Goal: Task Accomplishment & Management: Complete application form

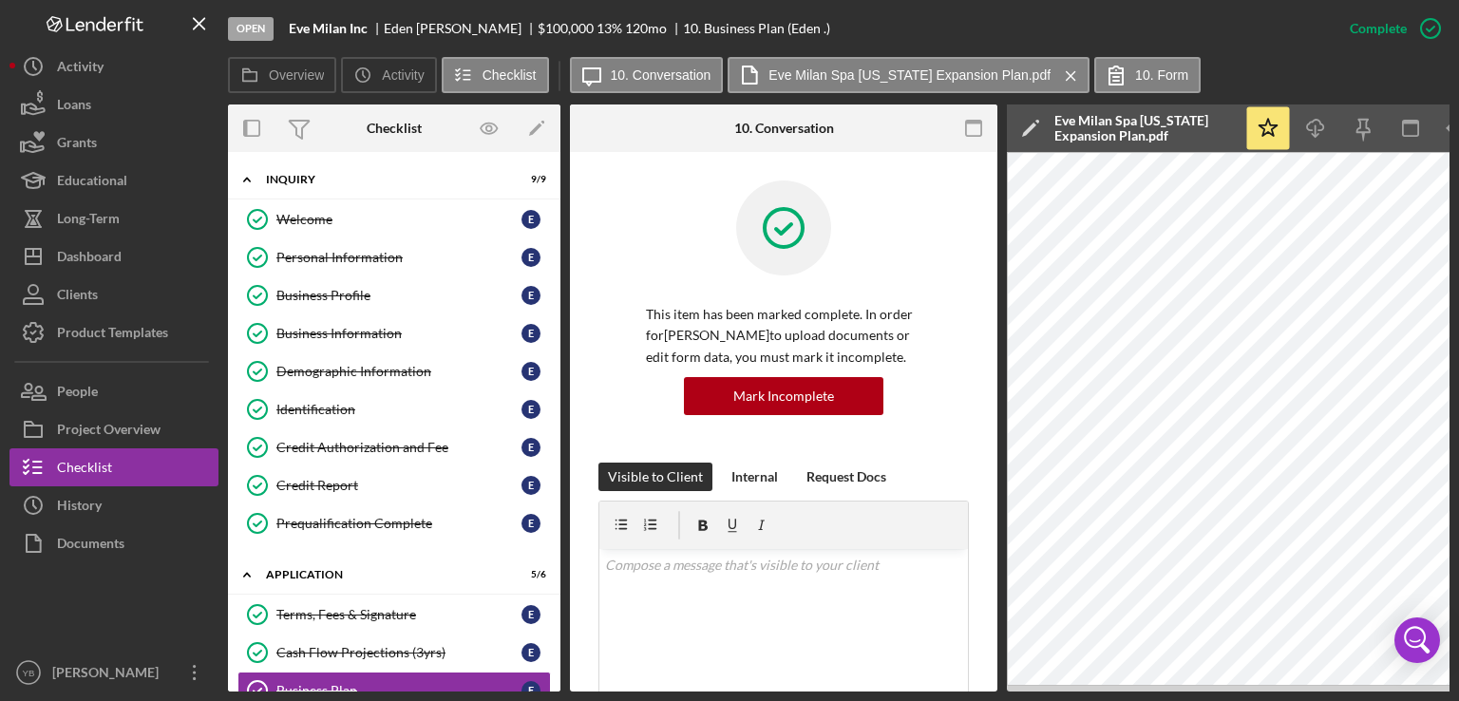
scroll to position [471, 0]
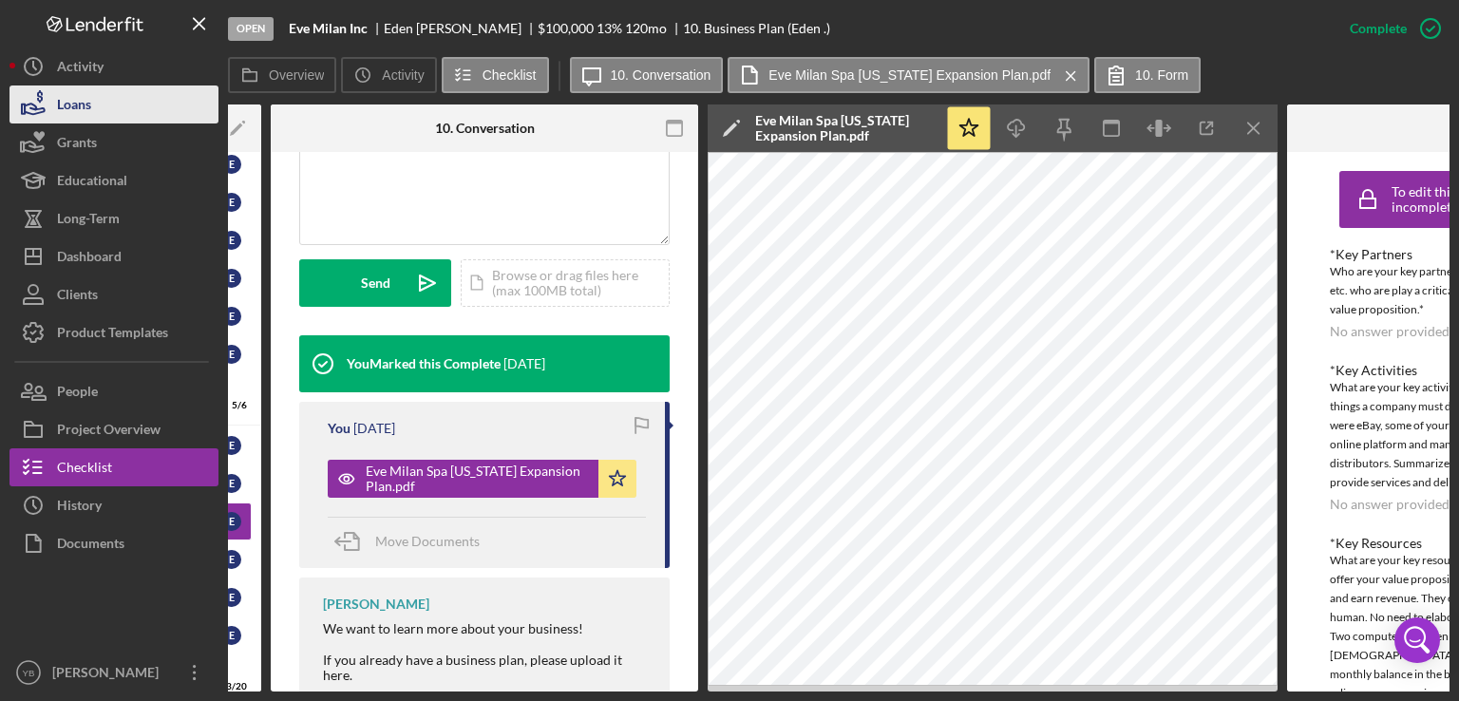
click at [77, 108] on div "Loans" at bounding box center [74, 106] width 34 height 43
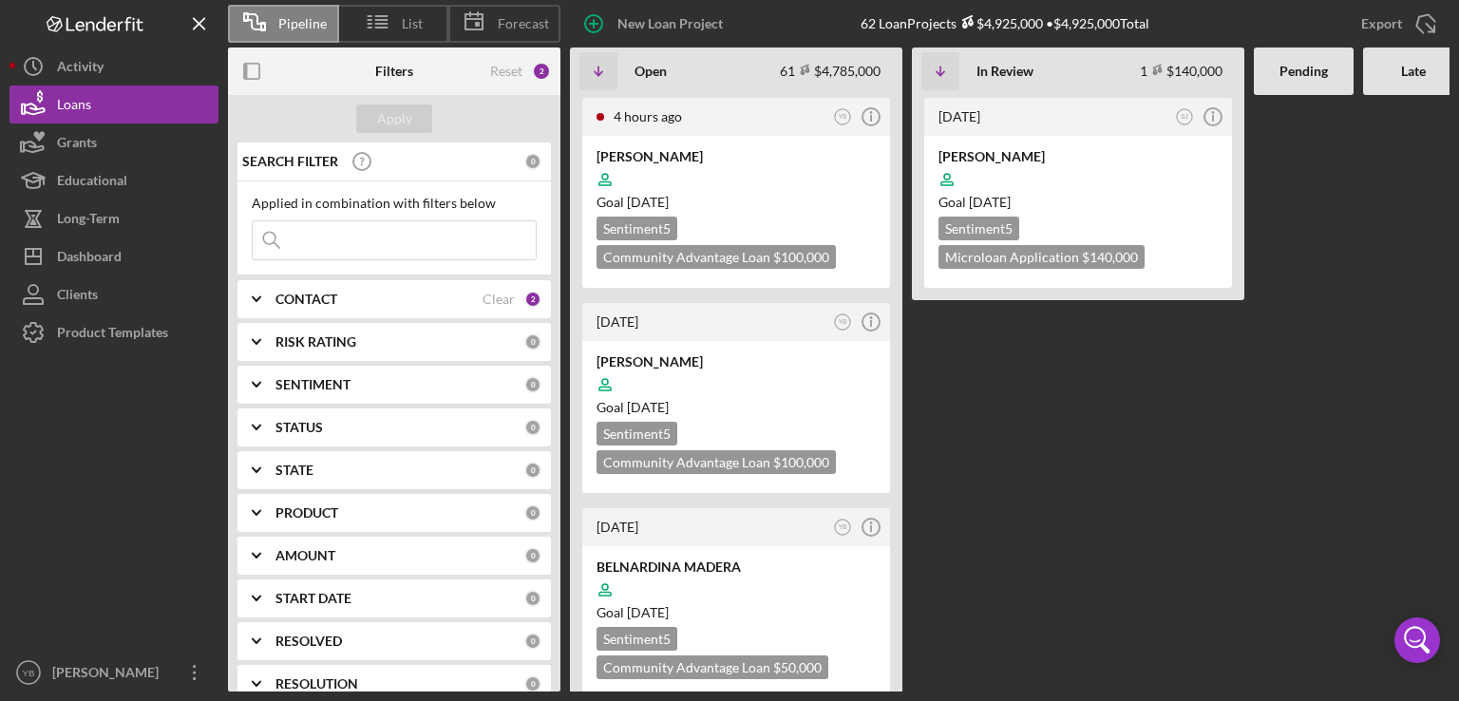
click at [988, 427] on Review "[DATE] SJ Icon/Info [PERSON_NAME] Goal [DATE] Sentiment 5 Microloan Application…" at bounding box center [1078, 393] width 332 height 596
click at [762, 161] on div at bounding box center [735, 179] width 279 height 36
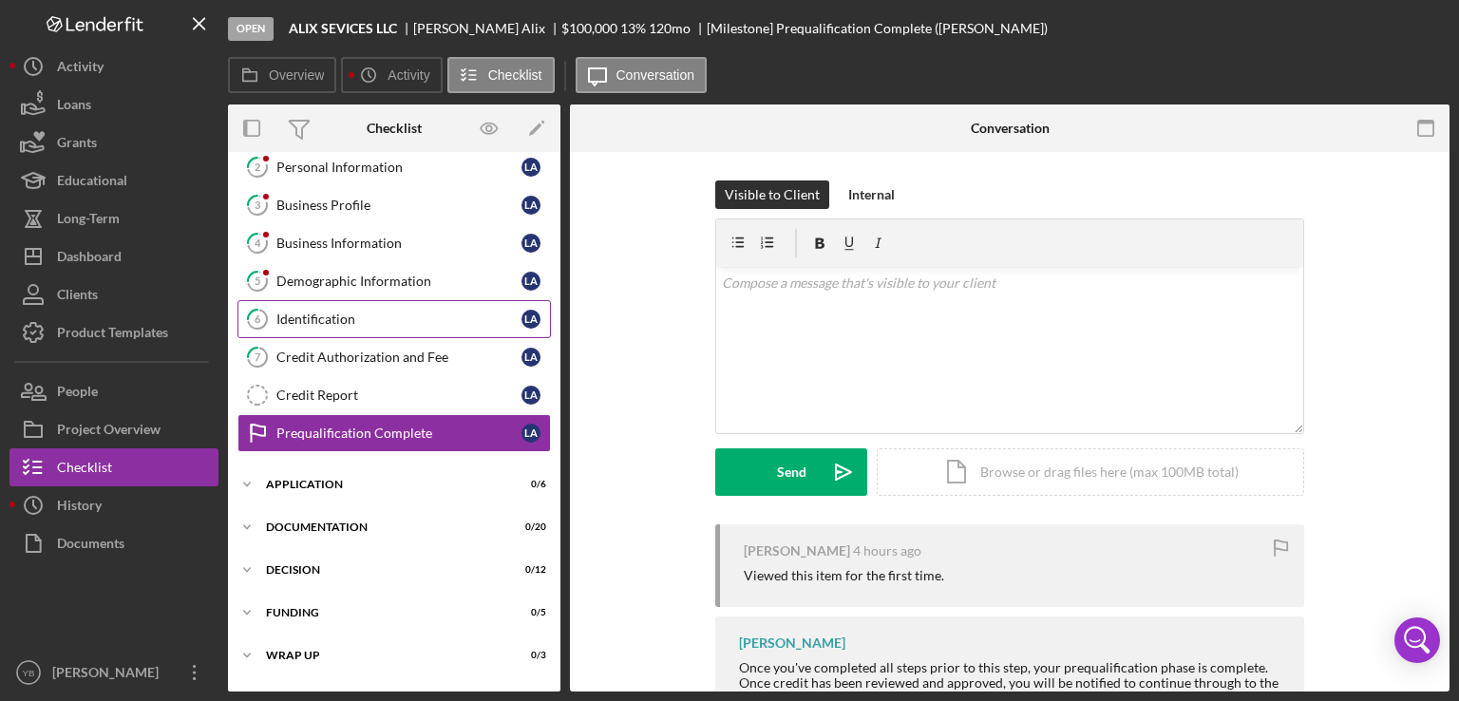
scroll to position [97, 0]
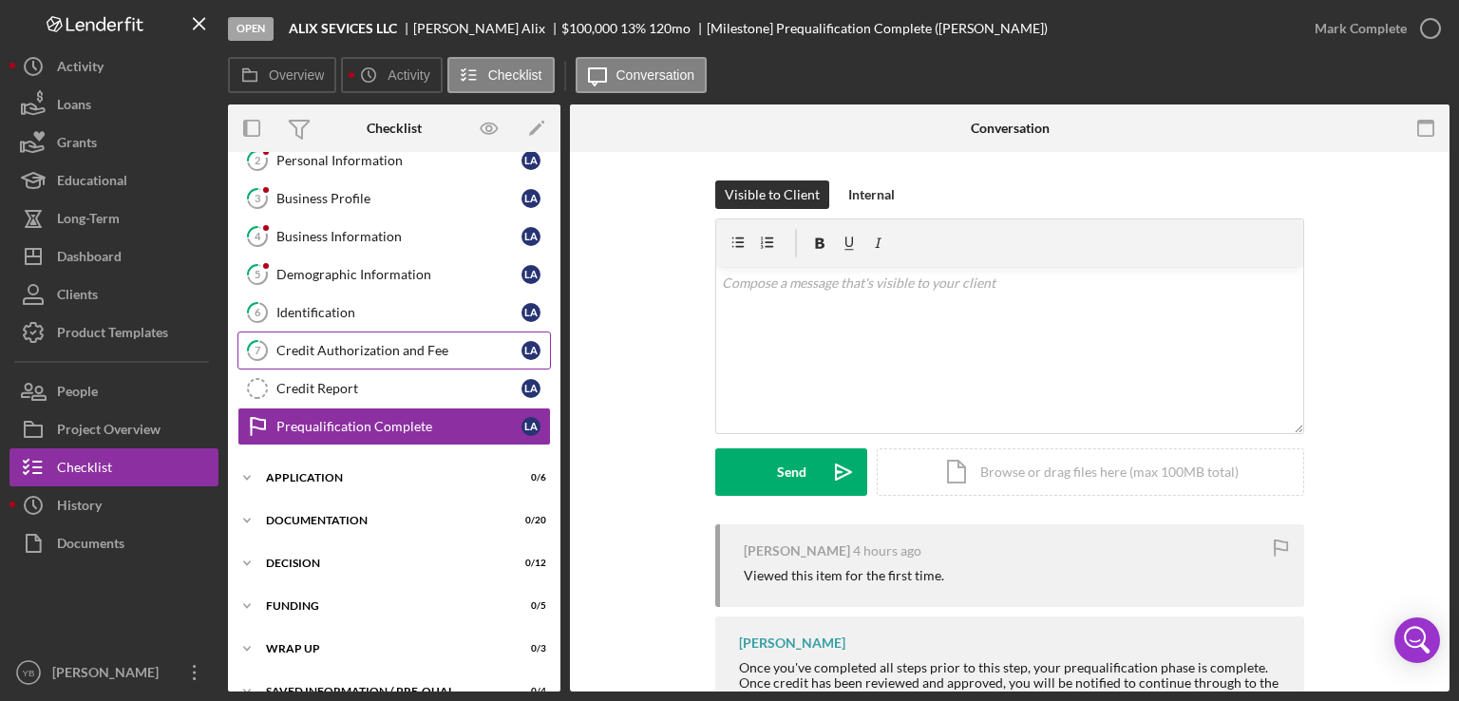
click at [329, 343] on div "Credit Authorization and Fee" at bounding box center [398, 350] width 245 height 15
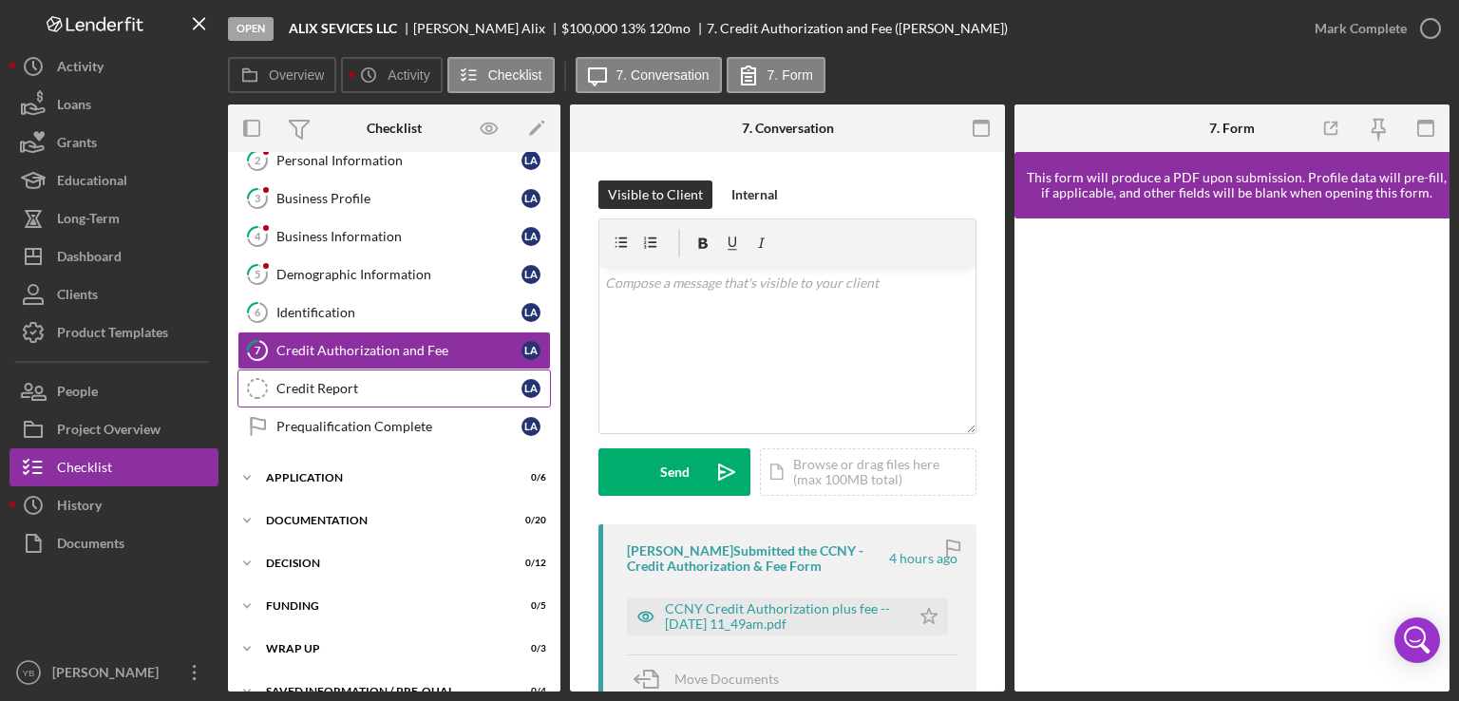
click at [323, 381] on div "Credit Report" at bounding box center [398, 388] width 245 height 15
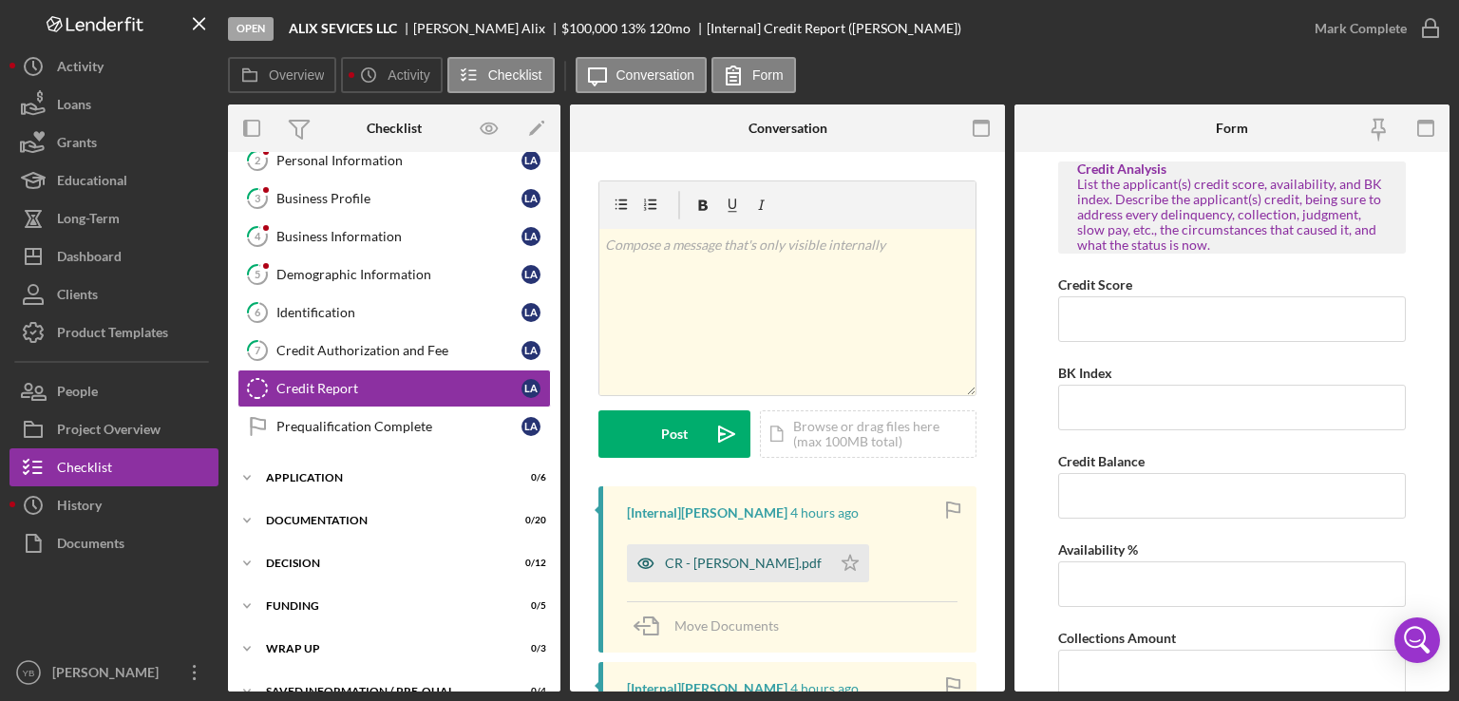
click at [710, 567] on div "CR - [PERSON_NAME].pdf" at bounding box center [743, 563] width 157 height 15
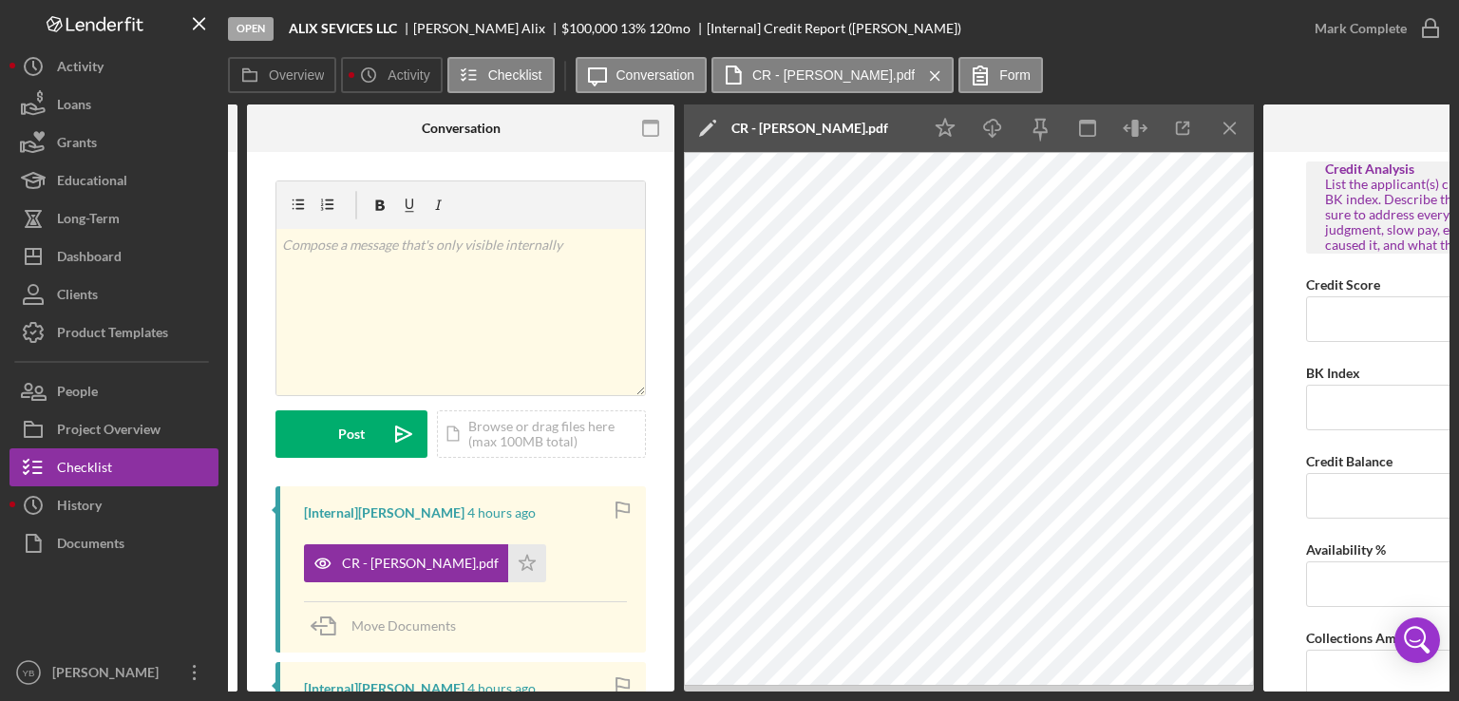
scroll to position [0, 361]
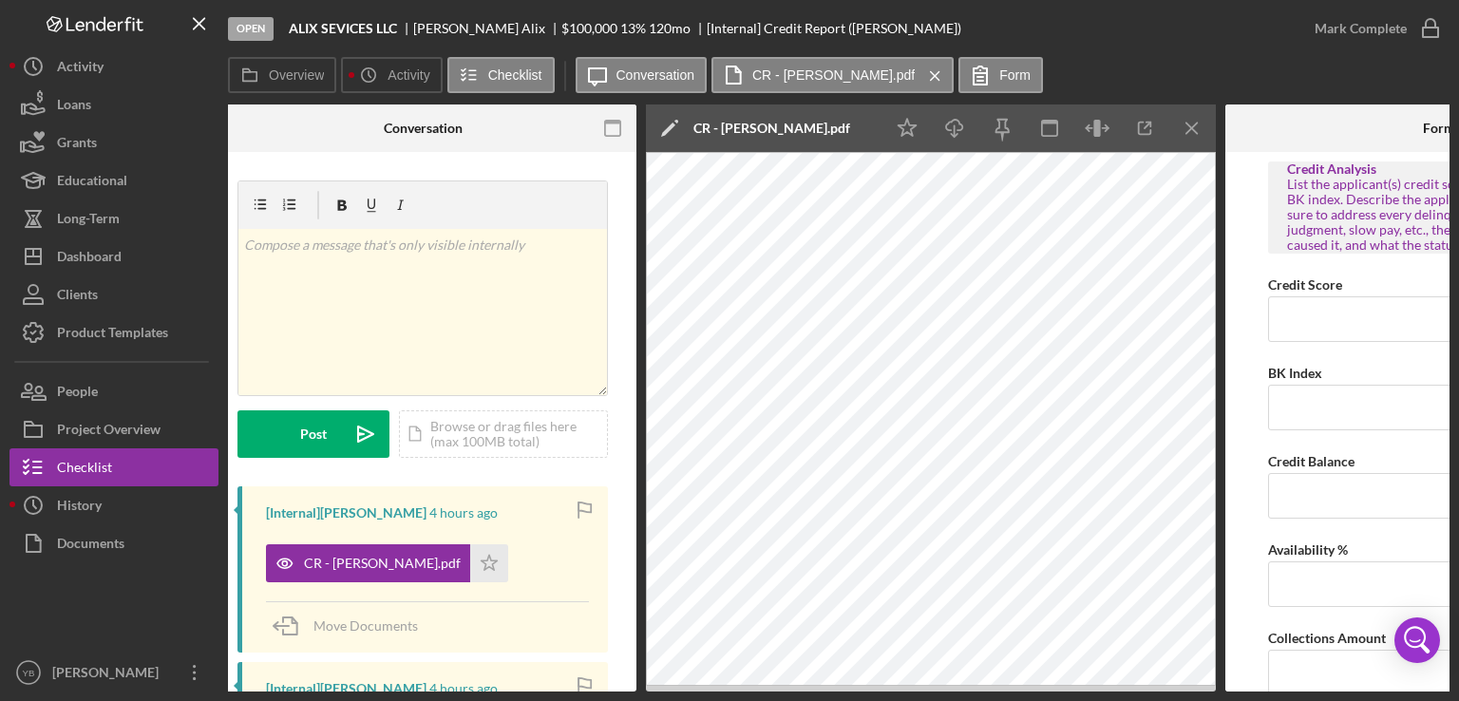
drag, startPoint x: 500, startPoint y: 692, endPoint x: 471, endPoint y: 692, distance: 28.5
click at [471, 692] on div "Open ALIX SEVICES LLC [PERSON_NAME] $100,000 $100,000 13 % 120 mo [Internal] Cr…" at bounding box center [729, 350] width 1459 height 701
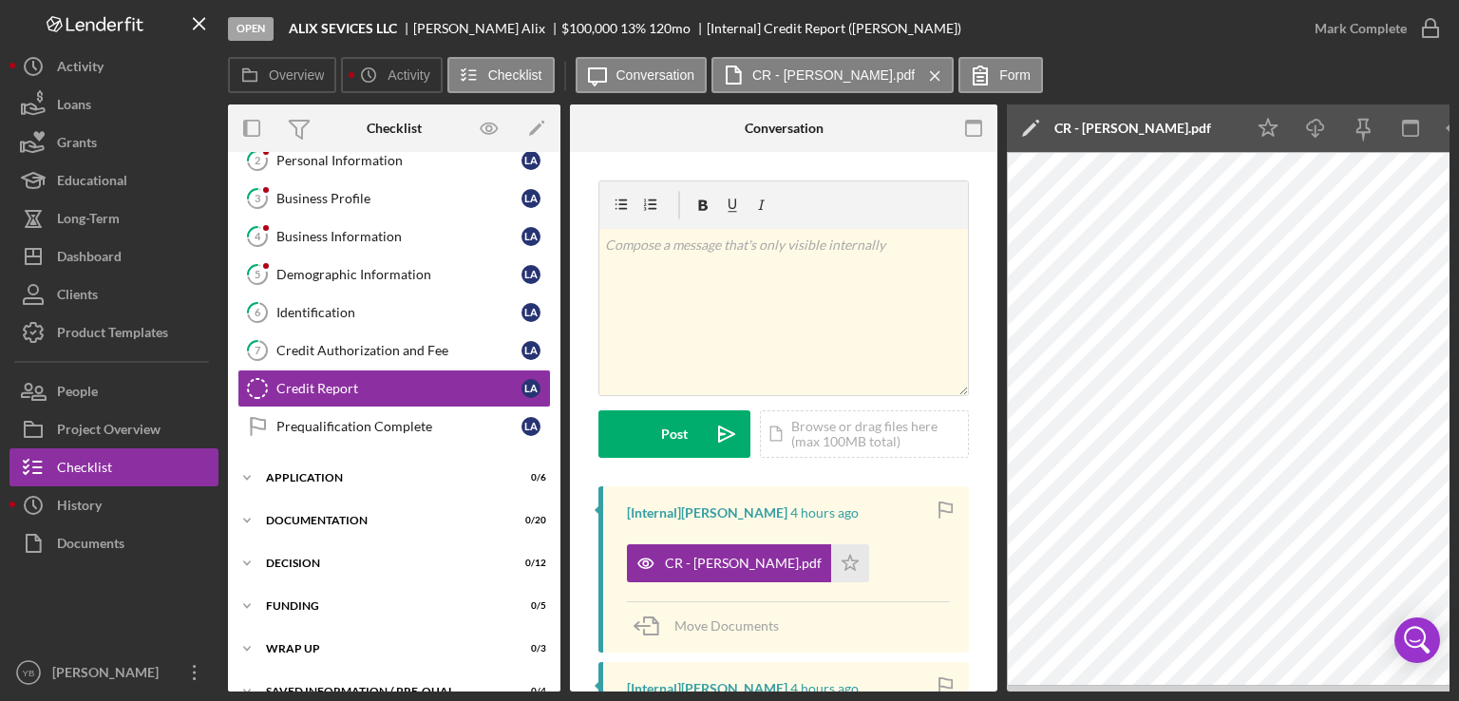
scroll to position [0, 0]
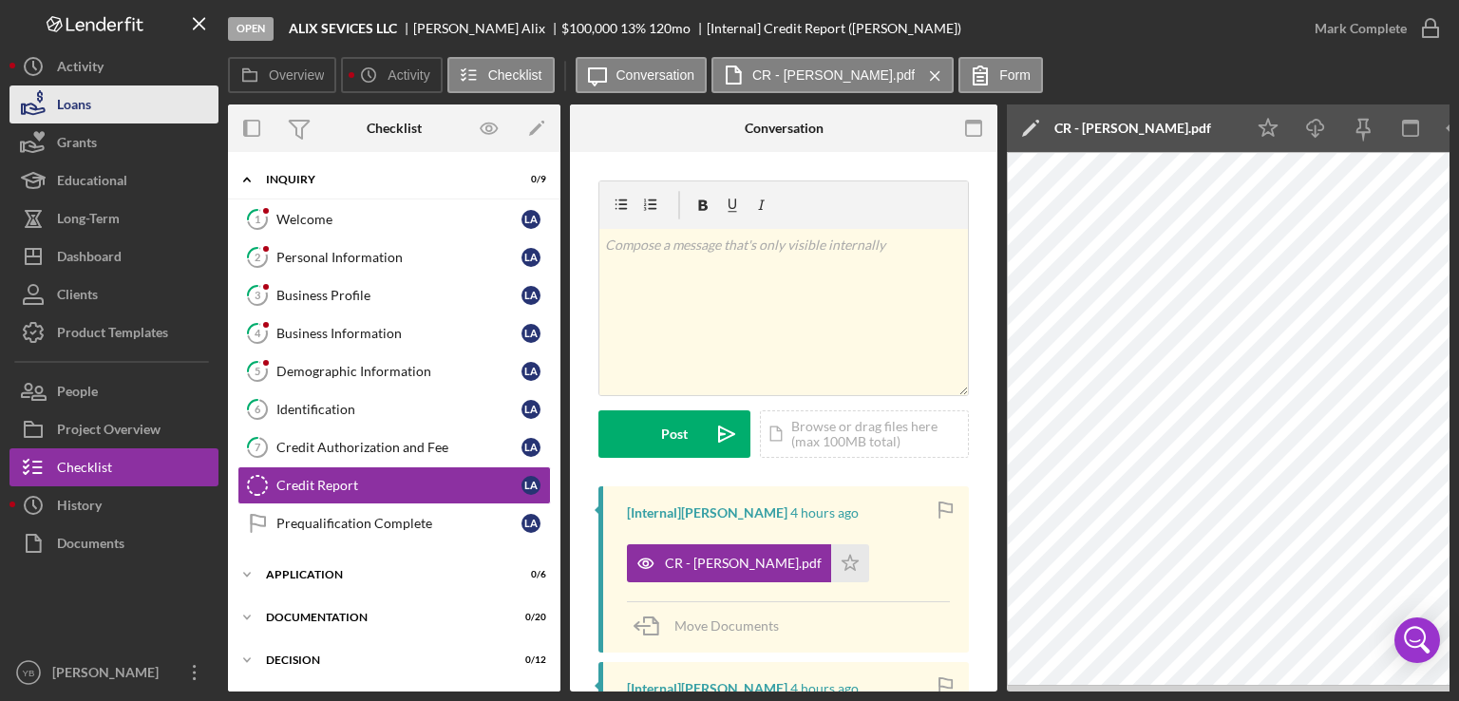
click at [86, 107] on div "Loans" at bounding box center [74, 106] width 34 height 43
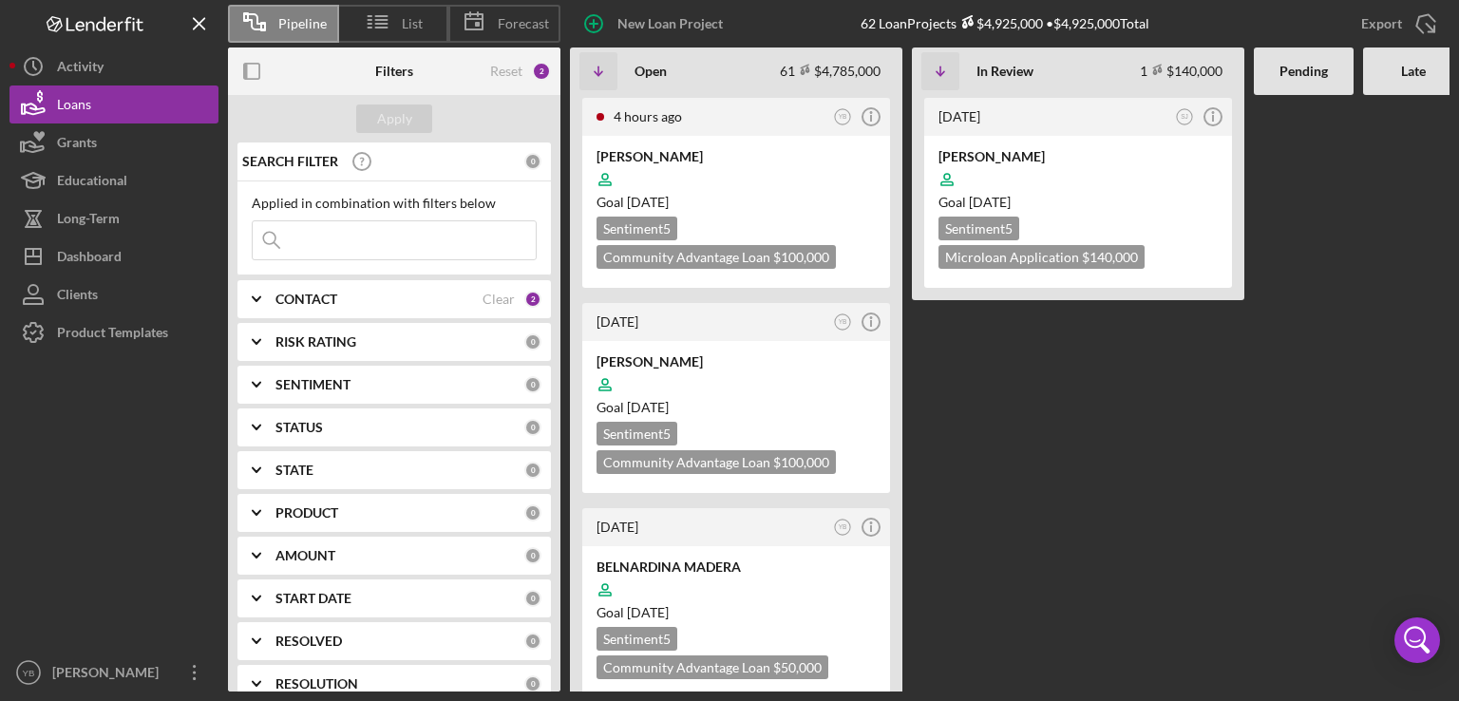
click at [1022, 446] on Review "[DATE] SJ Icon/Info [PERSON_NAME] Goal [DATE] Sentiment 5 Microloan Application…" at bounding box center [1078, 393] width 332 height 596
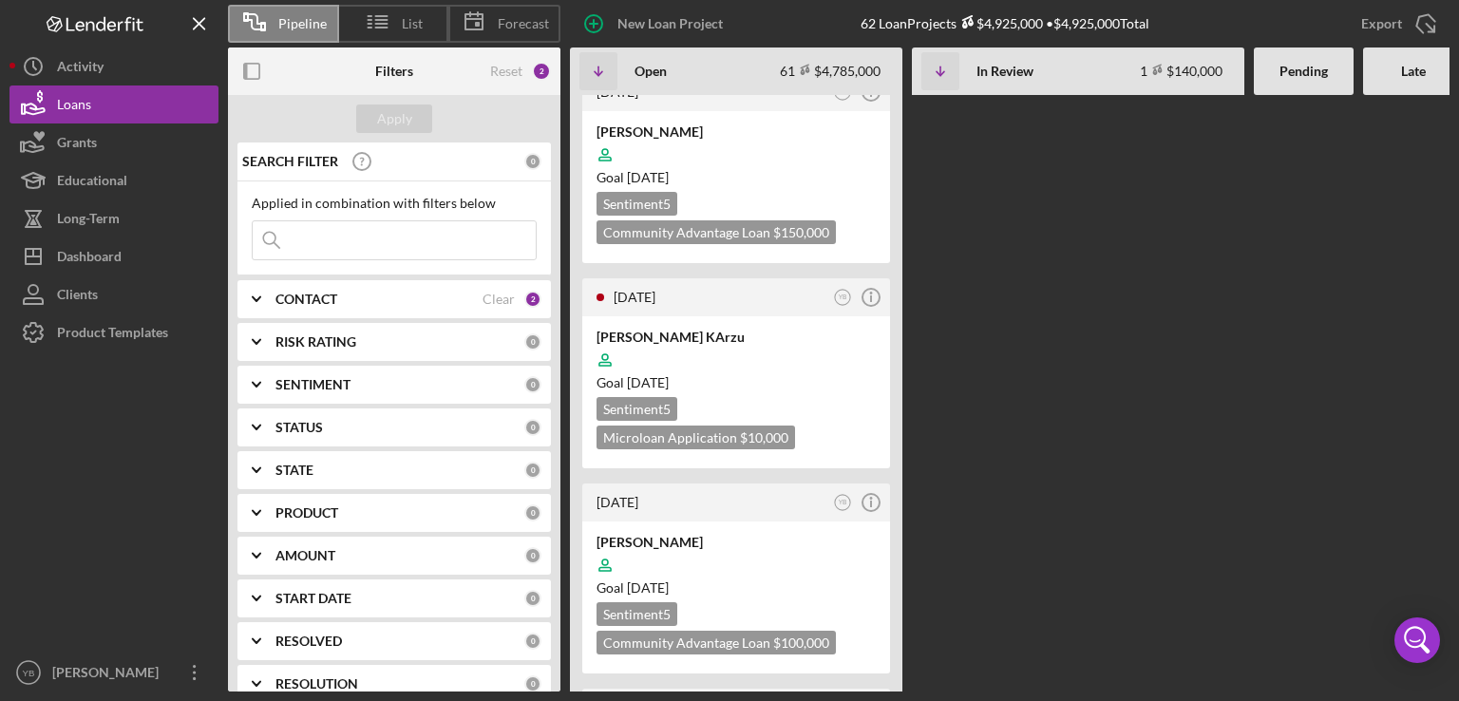
scroll to position [2546, 0]
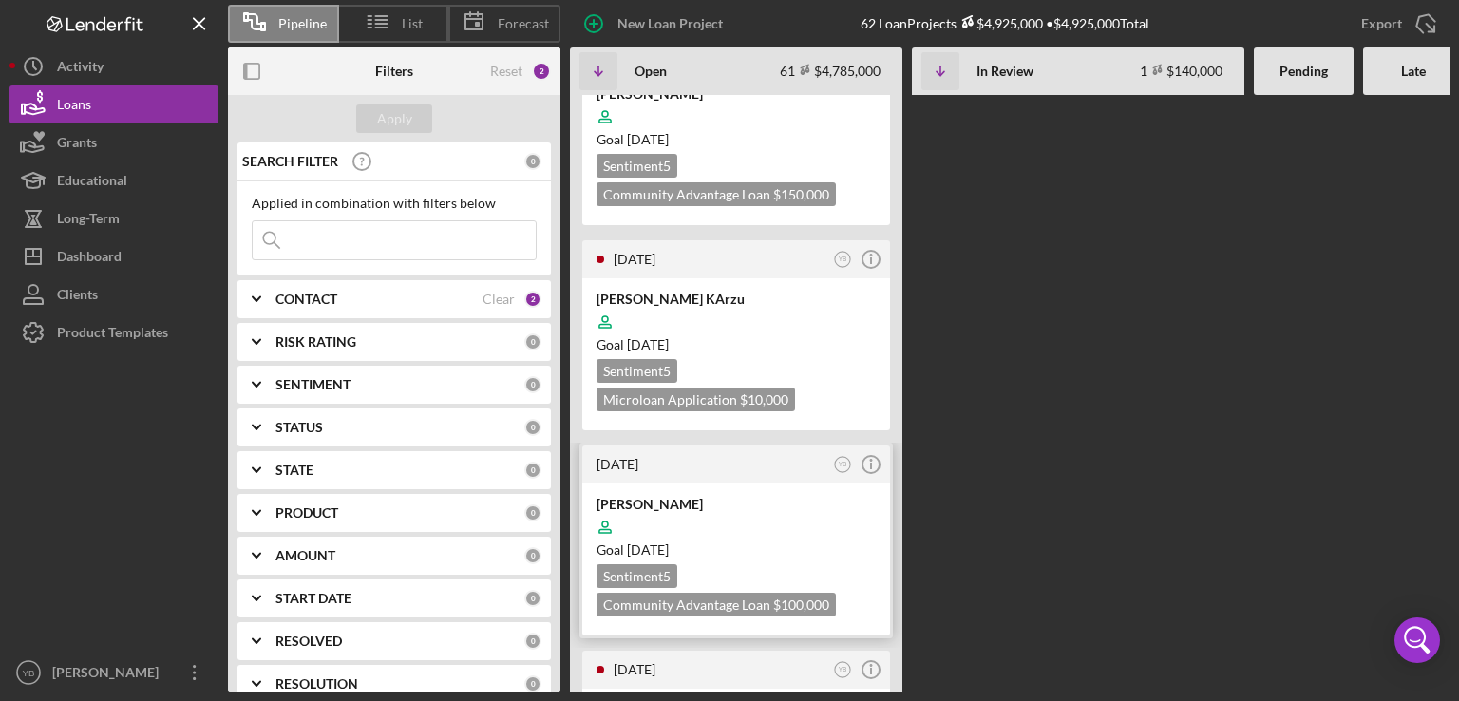
click at [794, 509] on div at bounding box center [735, 527] width 279 height 36
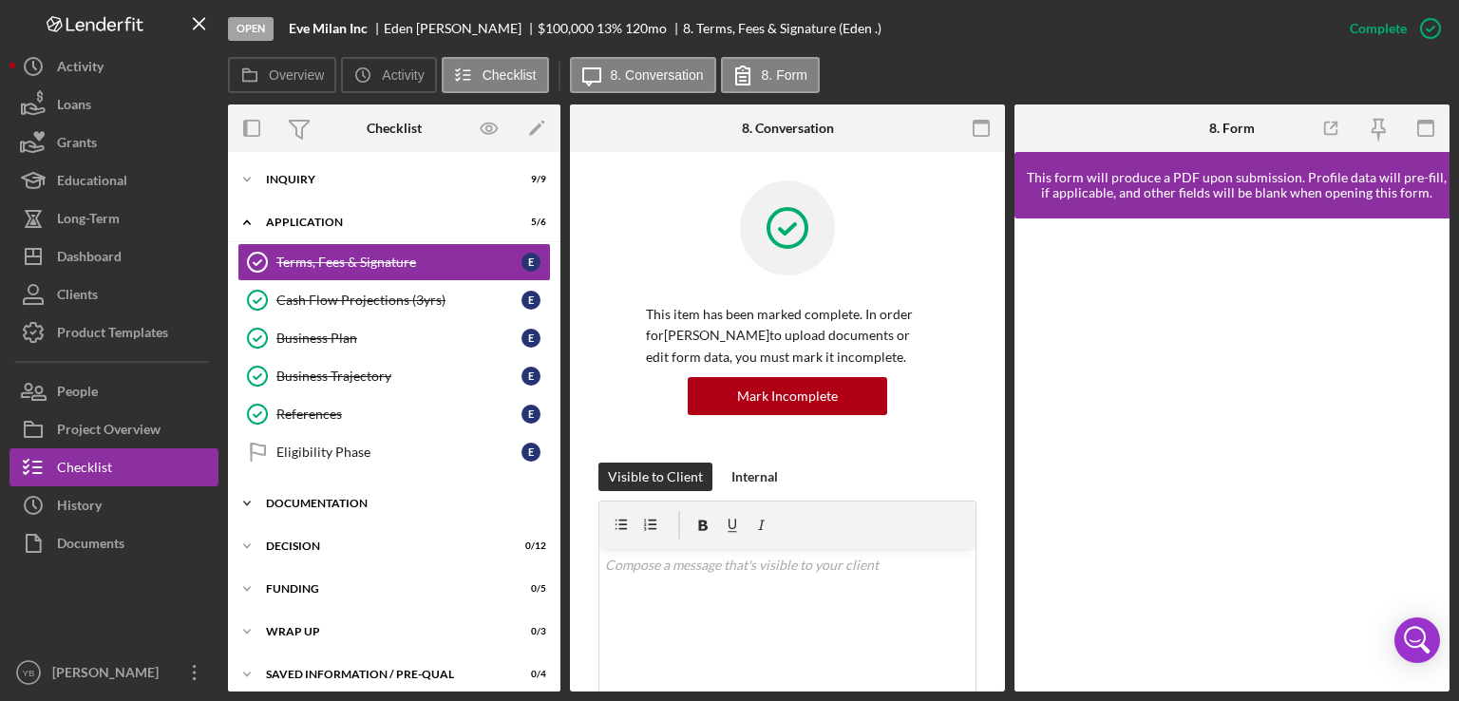
click at [315, 504] on div "Documentation" at bounding box center [401, 503] width 271 height 11
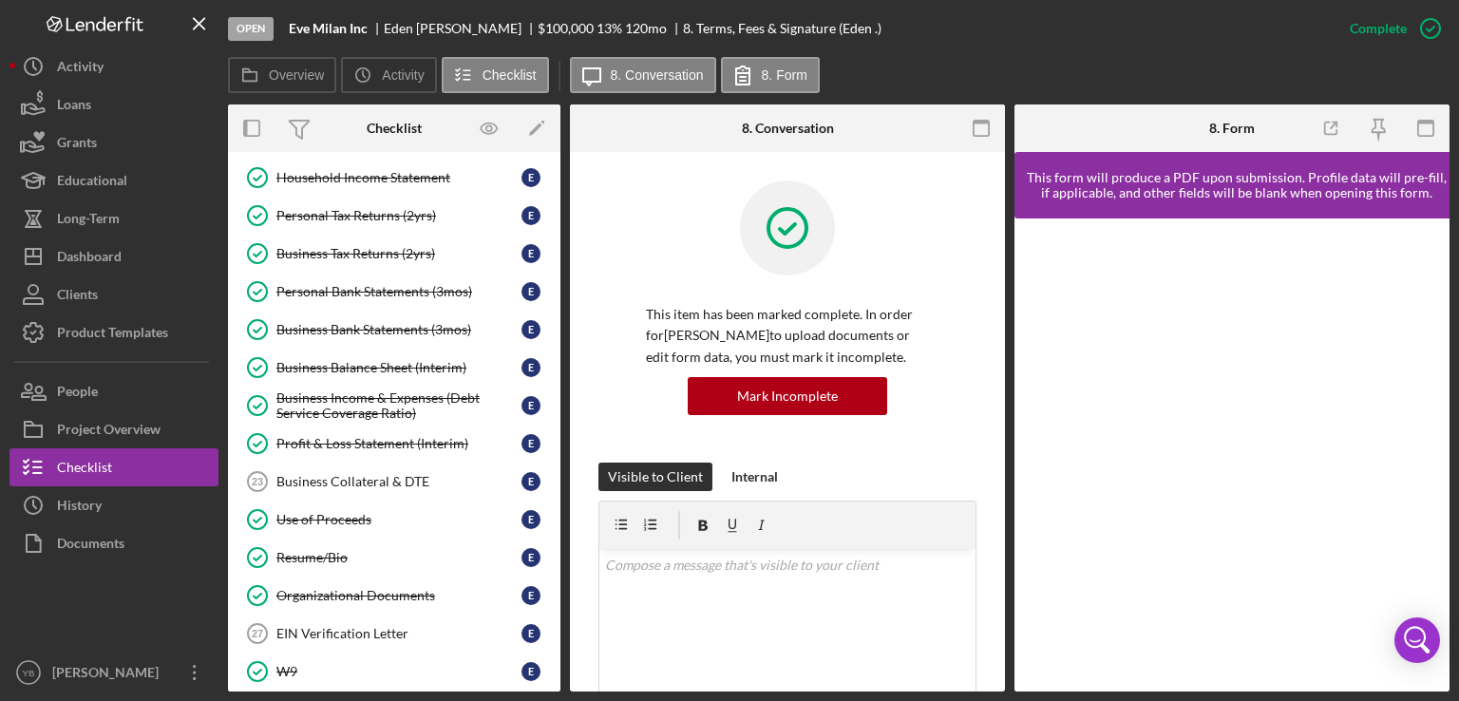
scroll to position [447, 0]
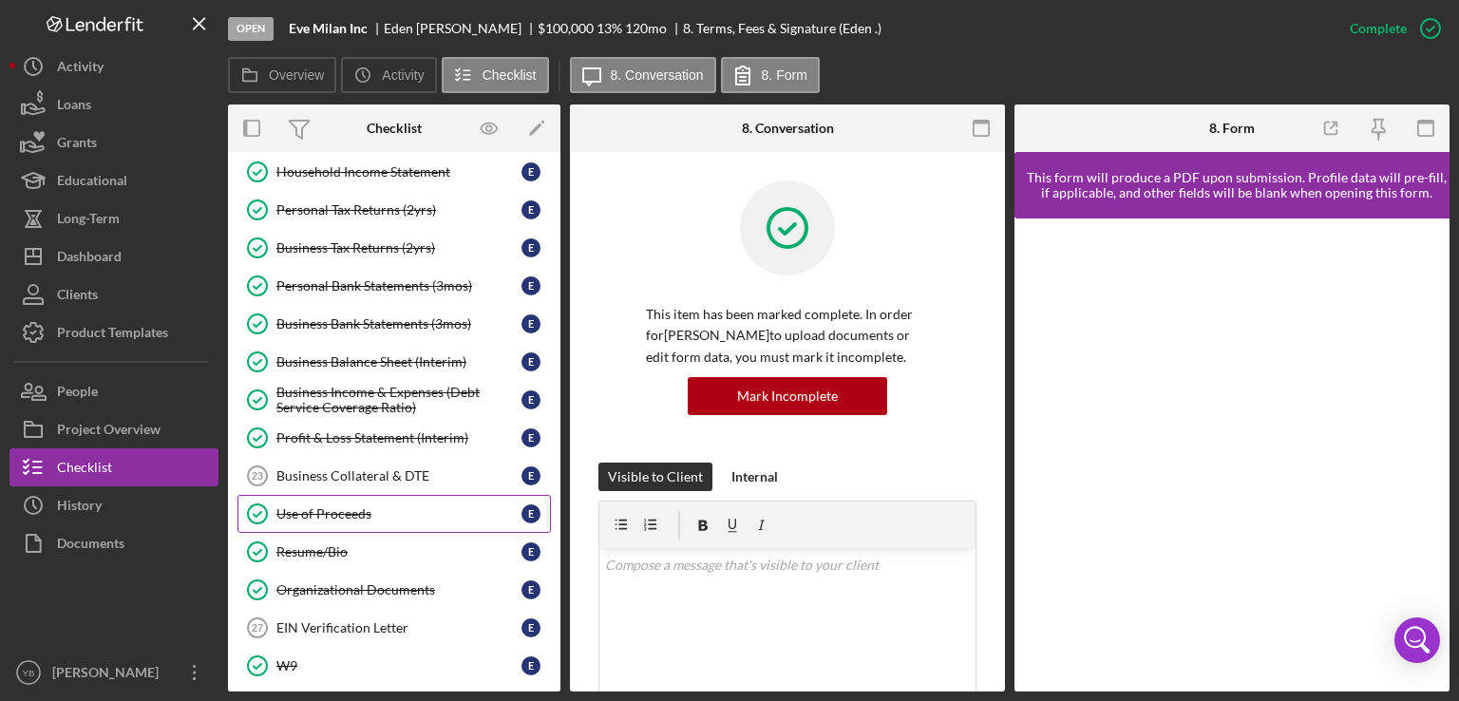
click at [315, 514] on div "Use of Proceeds" at bounding box center [398, 513] width 245 height 15
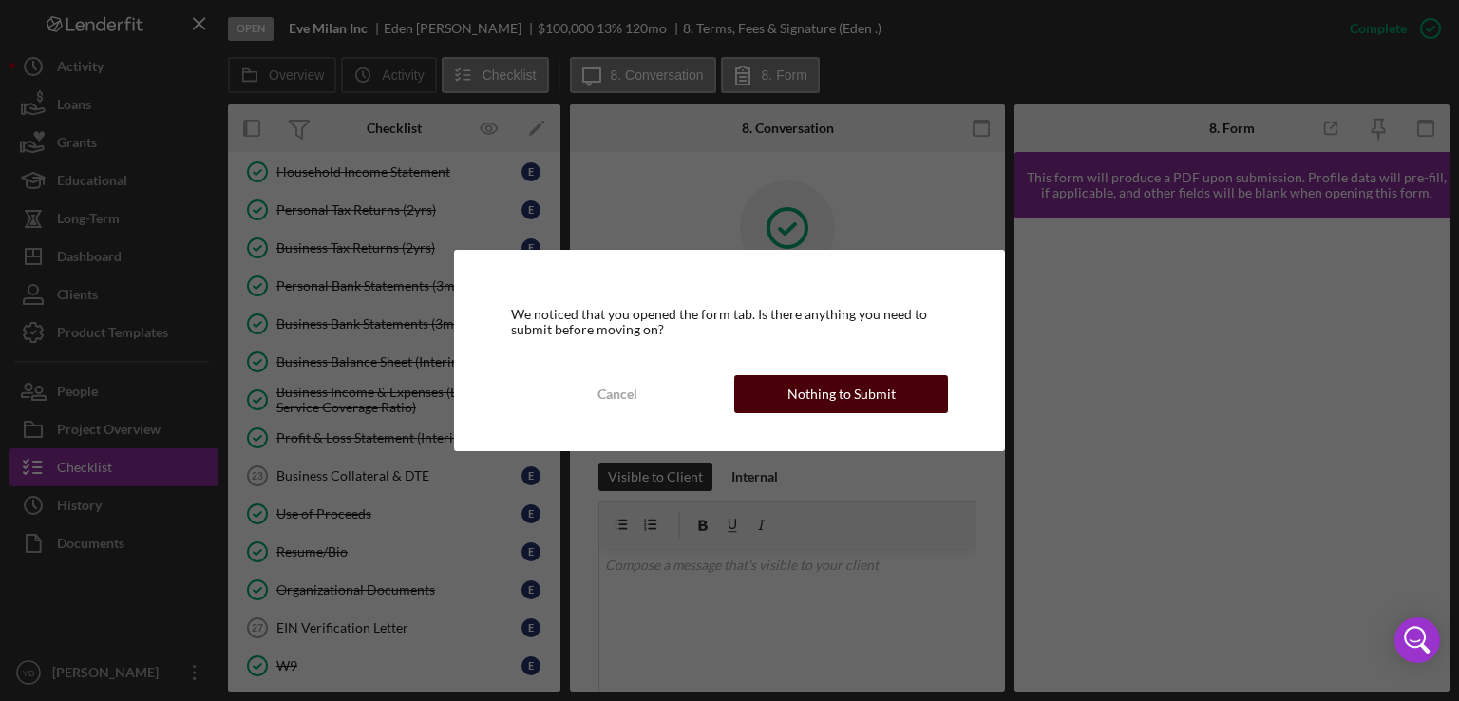
click at [843, 388] on div "Nothing to Submit" at bounding box center [841, 394] width 108 height 38
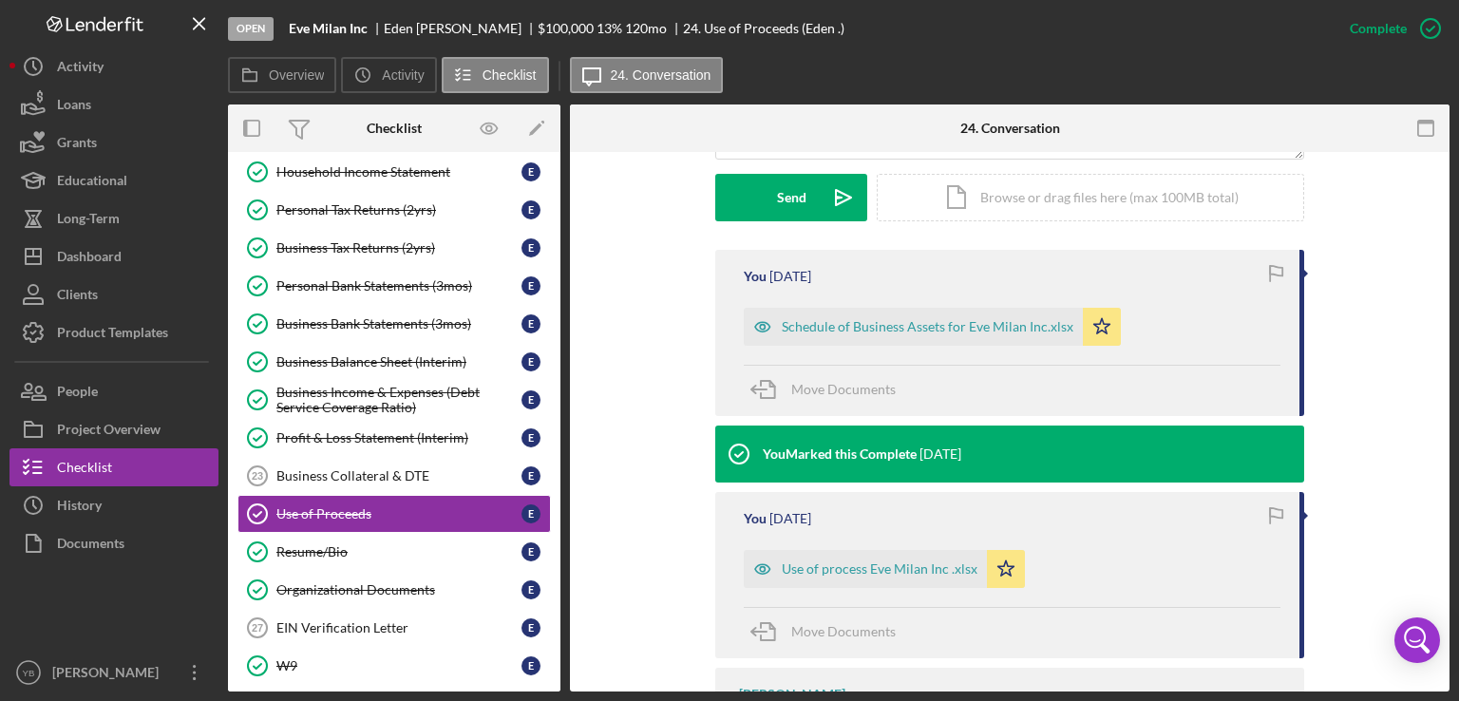
scroll to position [570, 0]
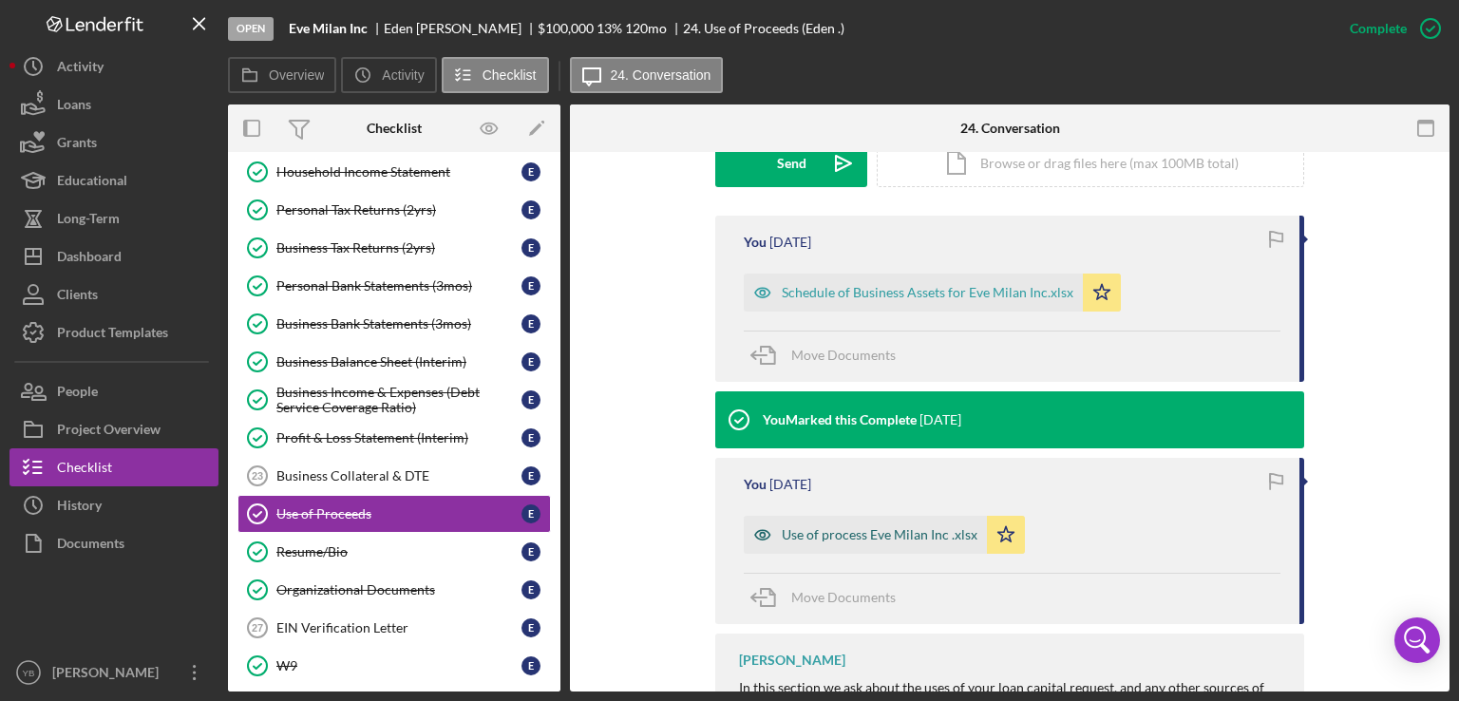
click at [836, 533] on div "Use of process Eve Milan Inc .xlsx" at bounding box center [880, 534] width 196 height 15
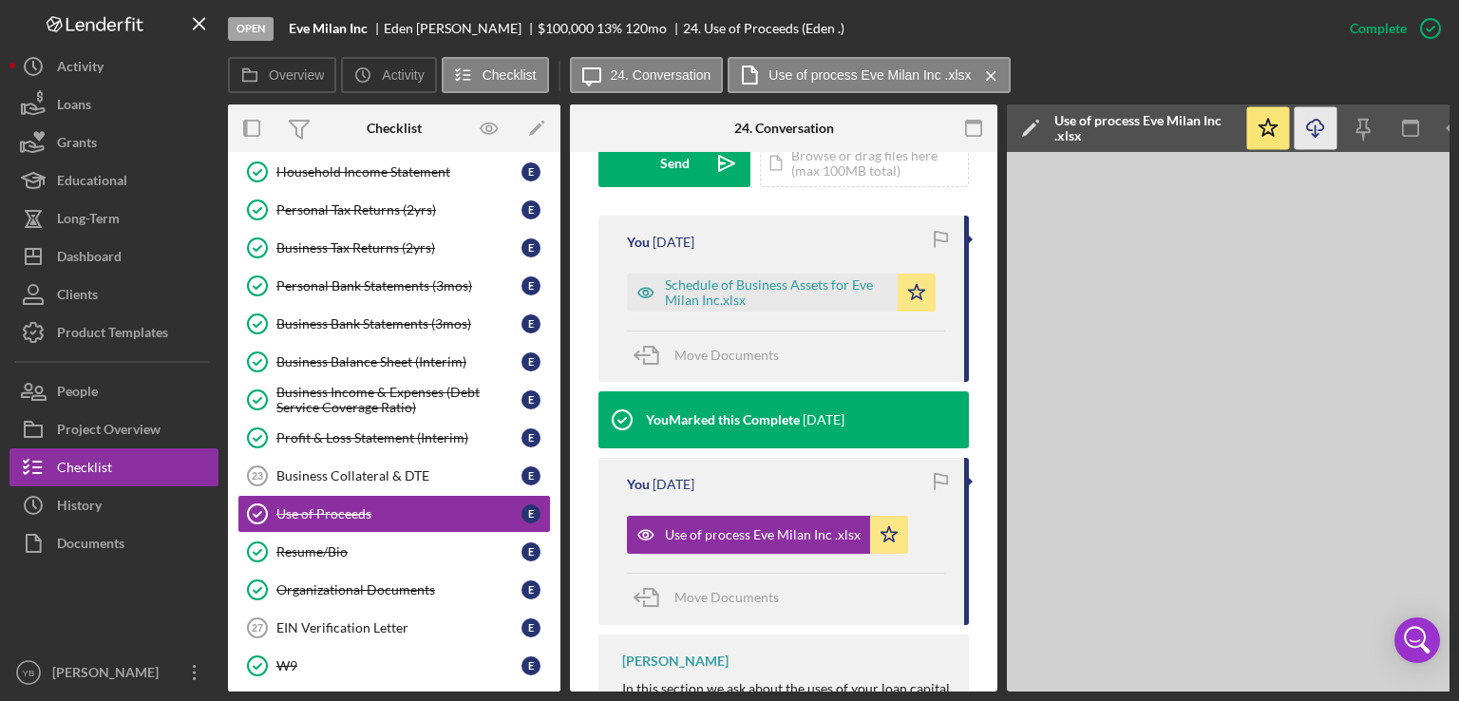
click at [1316, 130] on icon "Icon/Download" at bounding box center [1316, 128] width 43 height 43
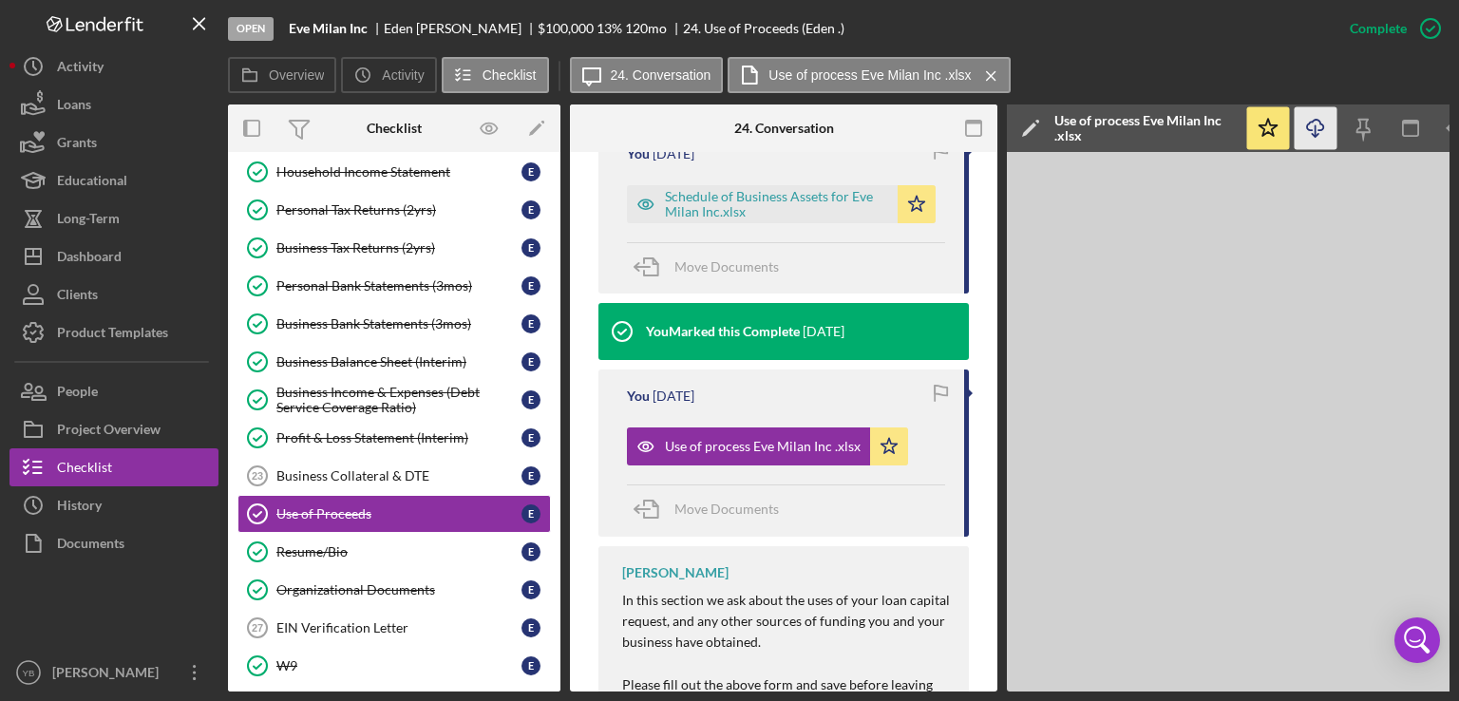
scroll to position [676, 0]
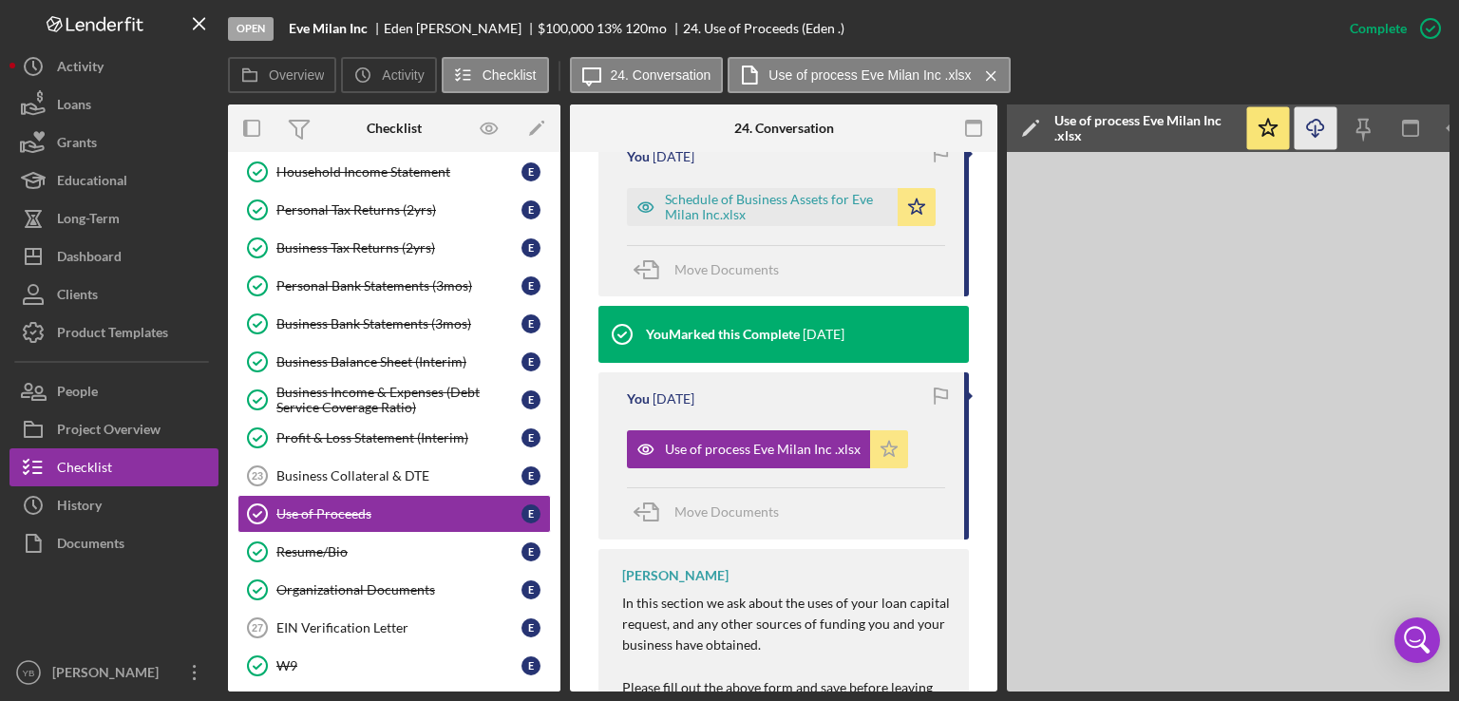
click at [885, 449] on icon "Icon/Star" at bounding box center [889, 449] width 38 height 38
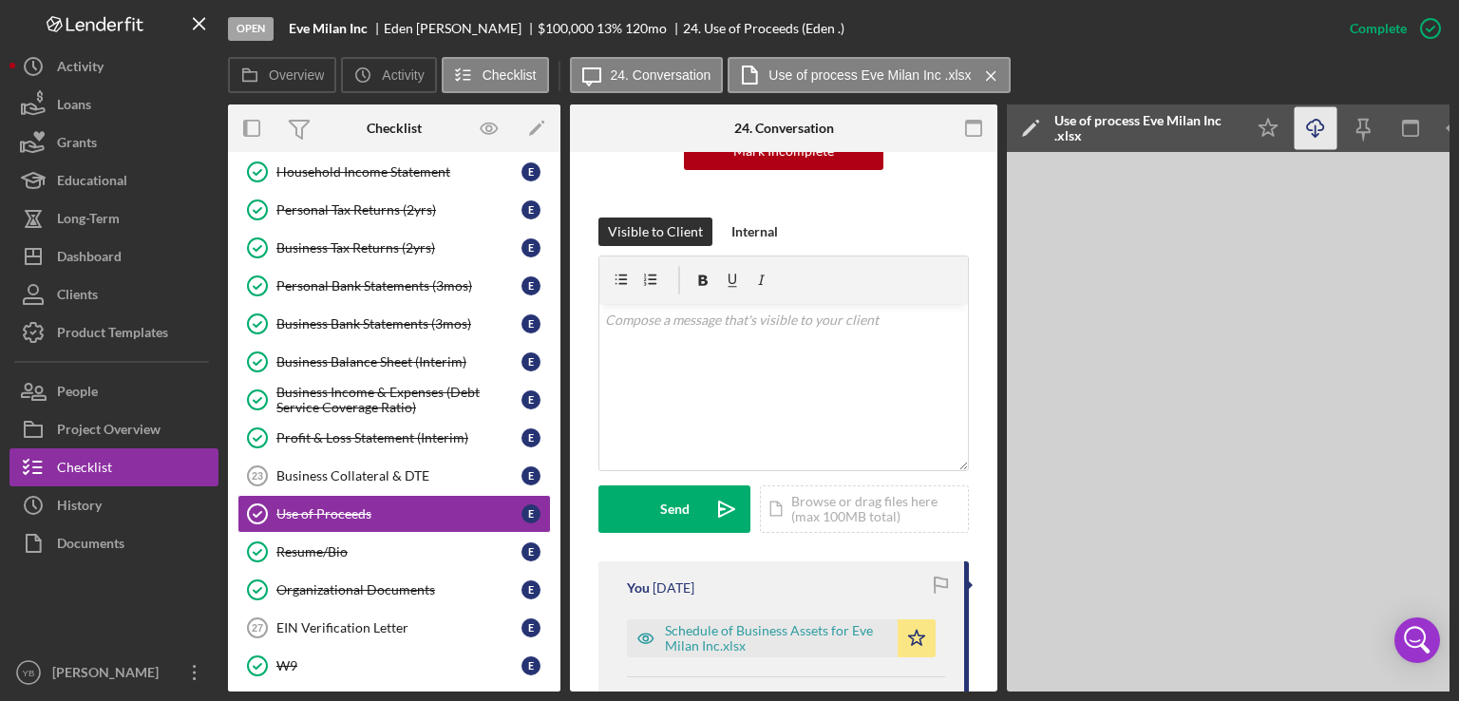
scroll to position [224, 0]
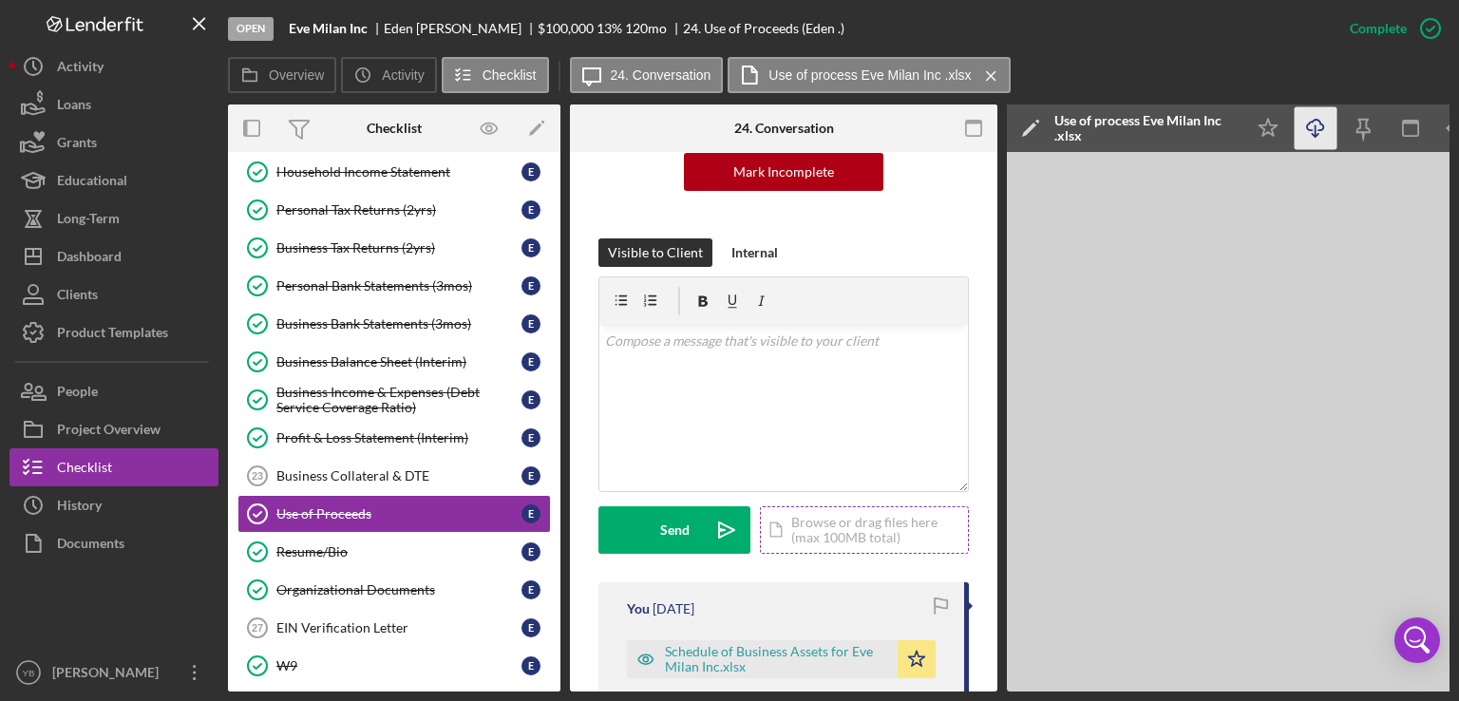
click at [836, 533] on div "Icon/Document Browse or drag files here (max 100MB total) Tap to choose files o…" at bounding box center [864, 529] width 209 height 47
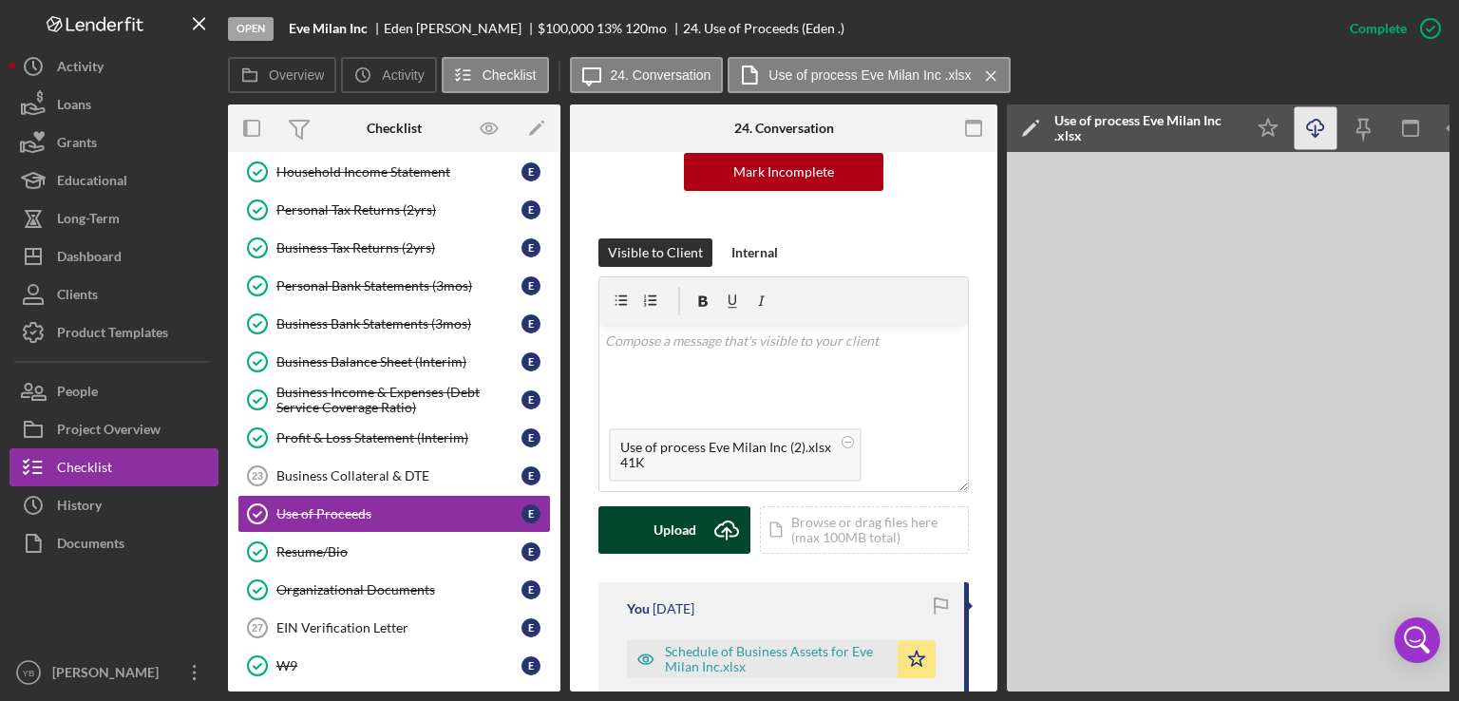
click at [688, 521] on div "Upload" at bounding box center [674, 529] width 43 height 47
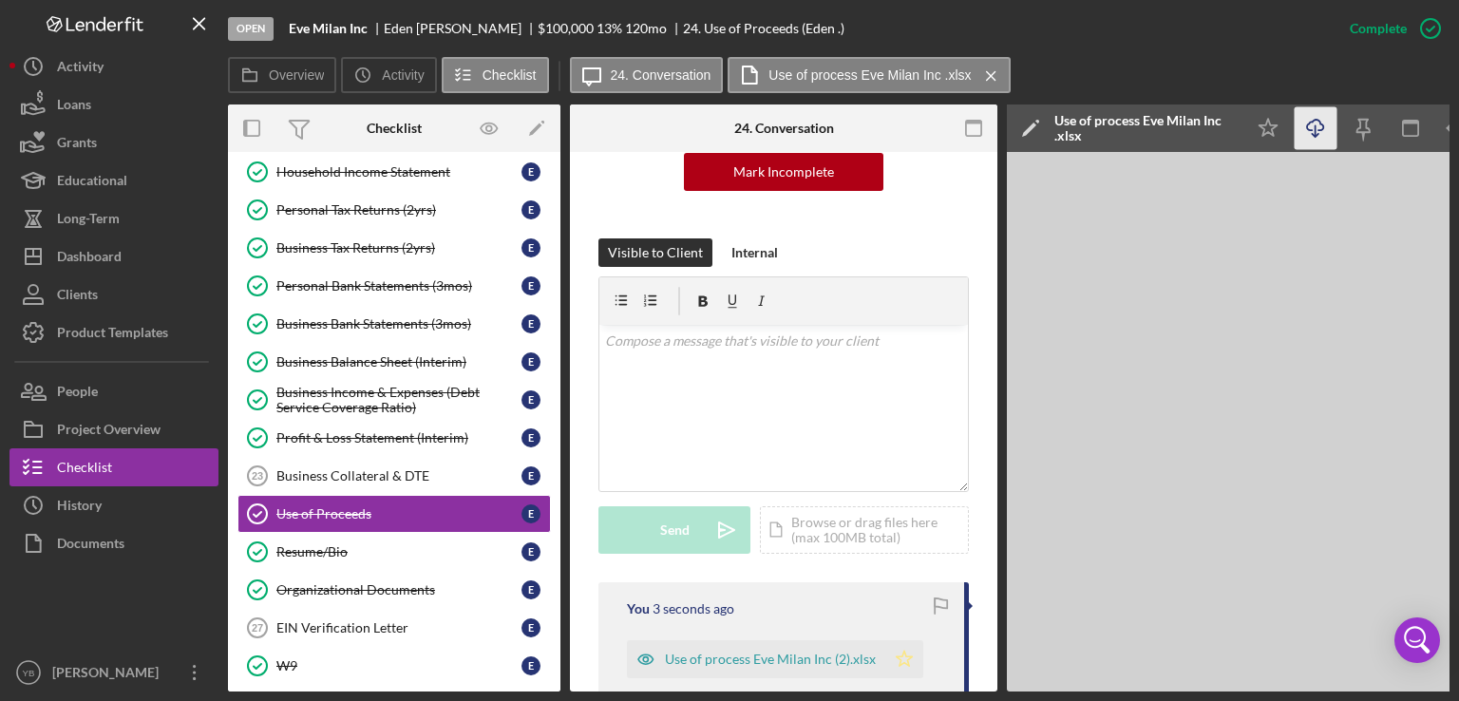
click at [897, 655] on polygon "button" at bounding box center [905, 658] width 16 height 15
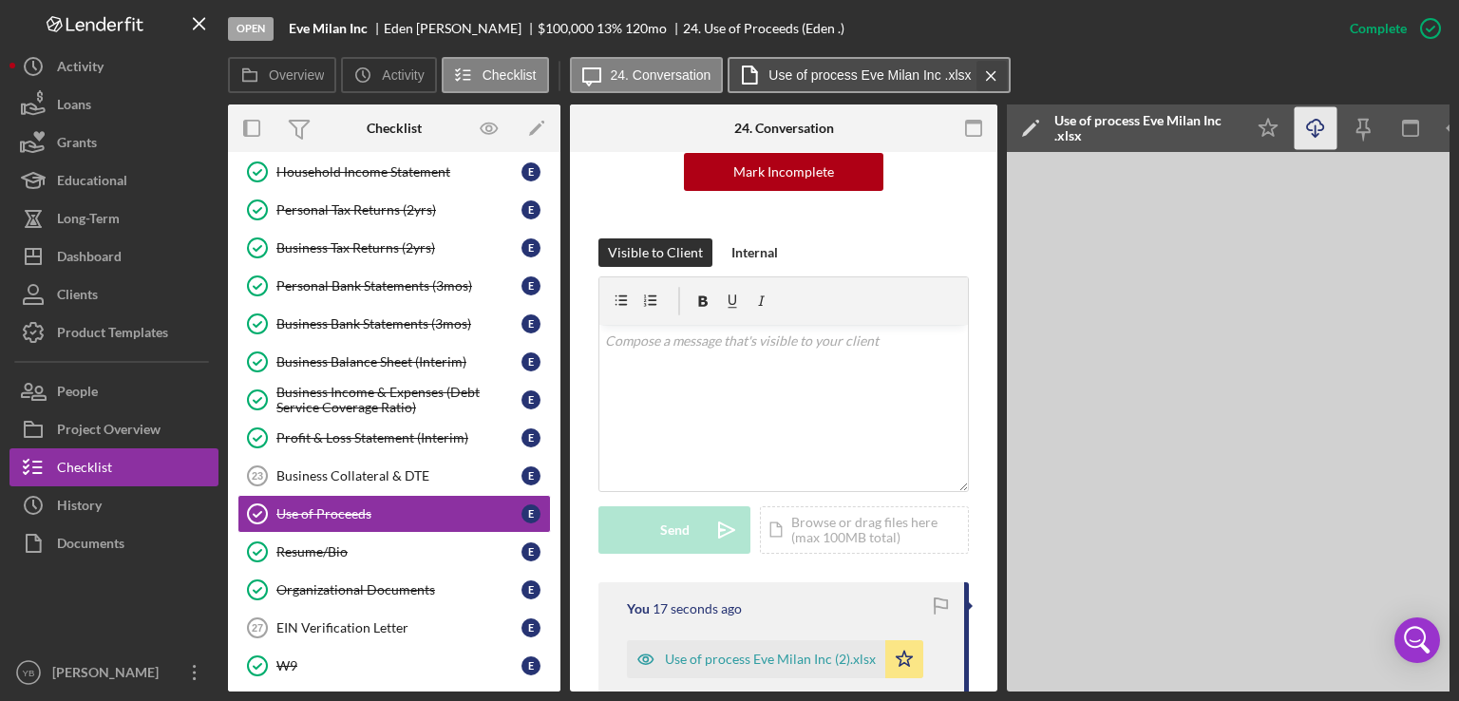
click at [989, 74] on icon "Icon/Menu Close" at bounding box center [991, 75] width 33 height 47
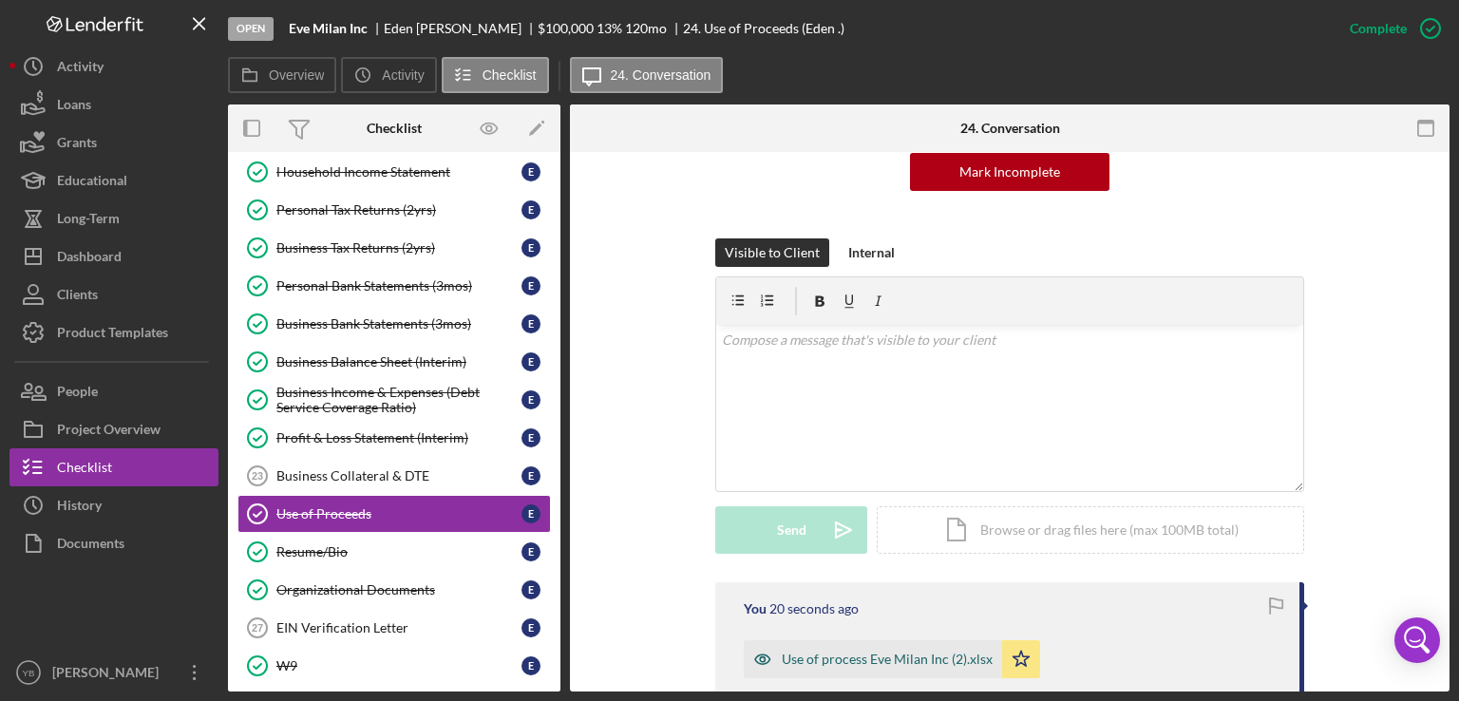
click at [861, 662] on div "Use of process Eve Milan Inc (2).xlsx" at bounding box center [887, 659] width 211 height 15
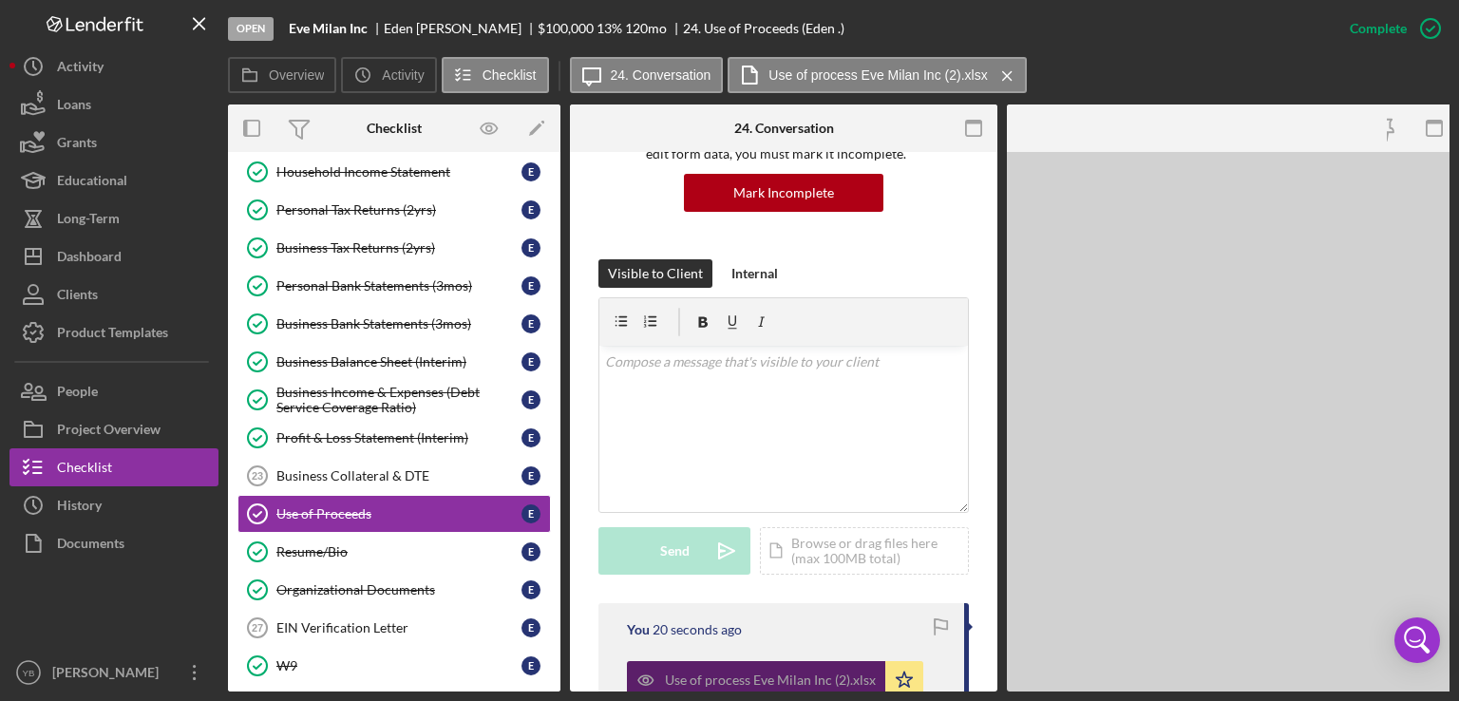
scroll to position [224, 0]
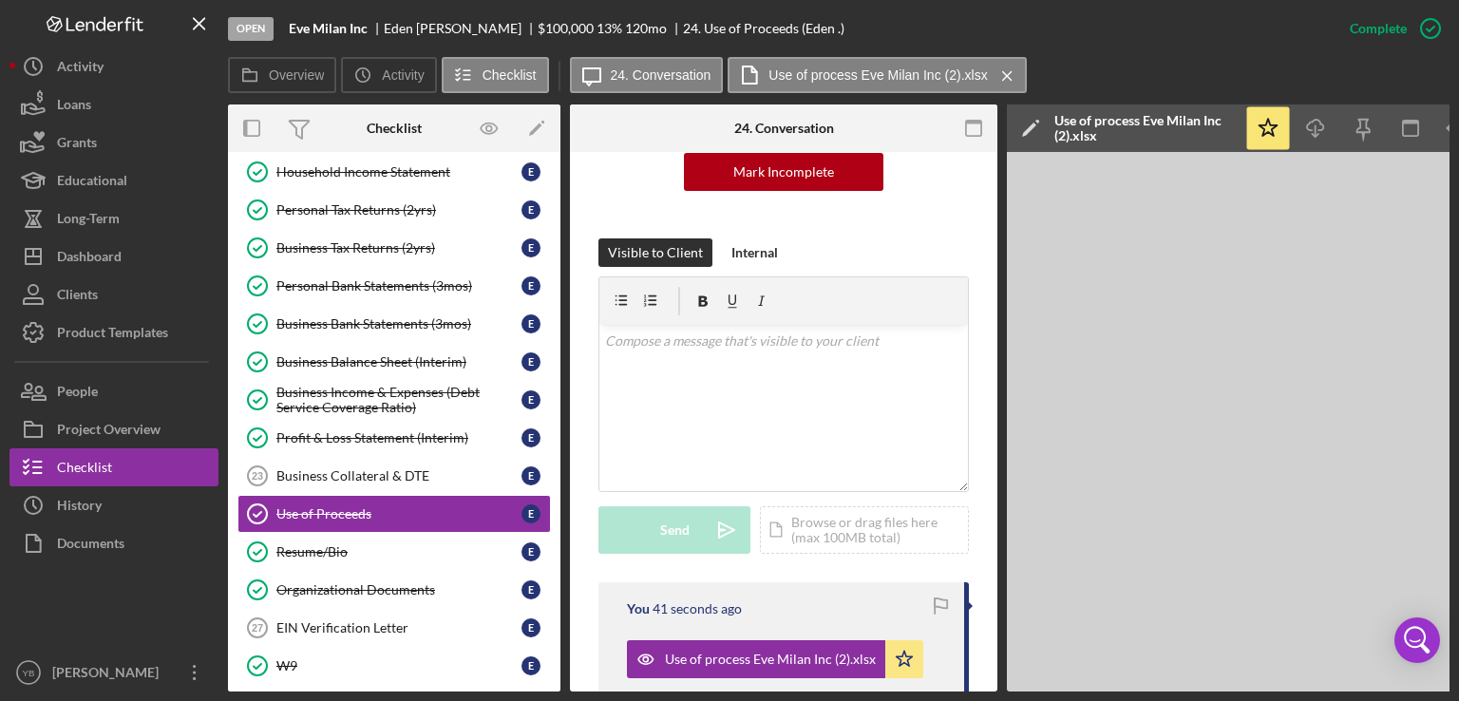
drag, startPoint x: 555, startPoint y: 480, endPoint x: 557, endPoint y: 418, distance: 61.8
click at [557, 418] on div "Icon/Expander Inquiry 9 / 9 Icon/Expander Application 5 / 6 Terms, Fees & Signa…" at bounding box center [394, 421] width 332 height 539
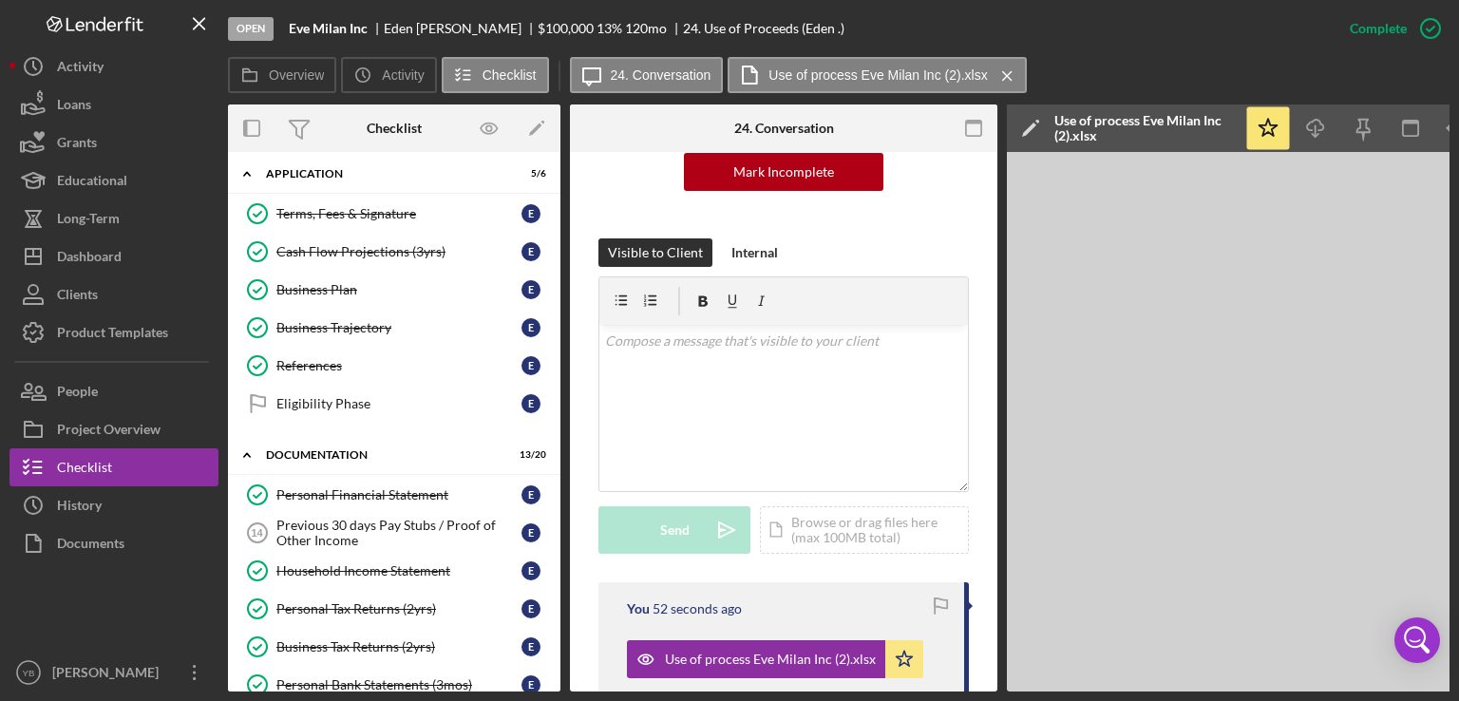
scroll to position [0, 0]
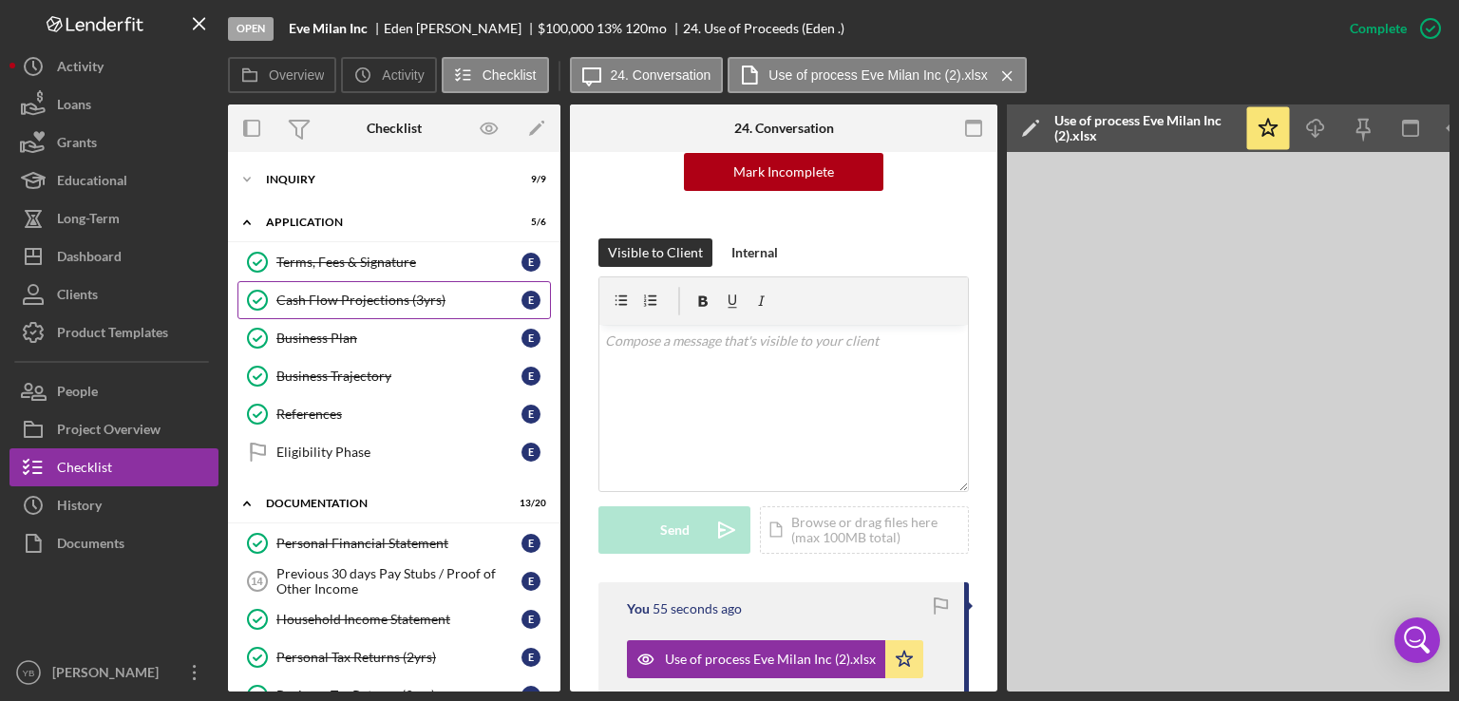
click at [331, 306] on div "Cash Flow Projections (3yrs)" at bounding box center [398, 300] width 245 height 15
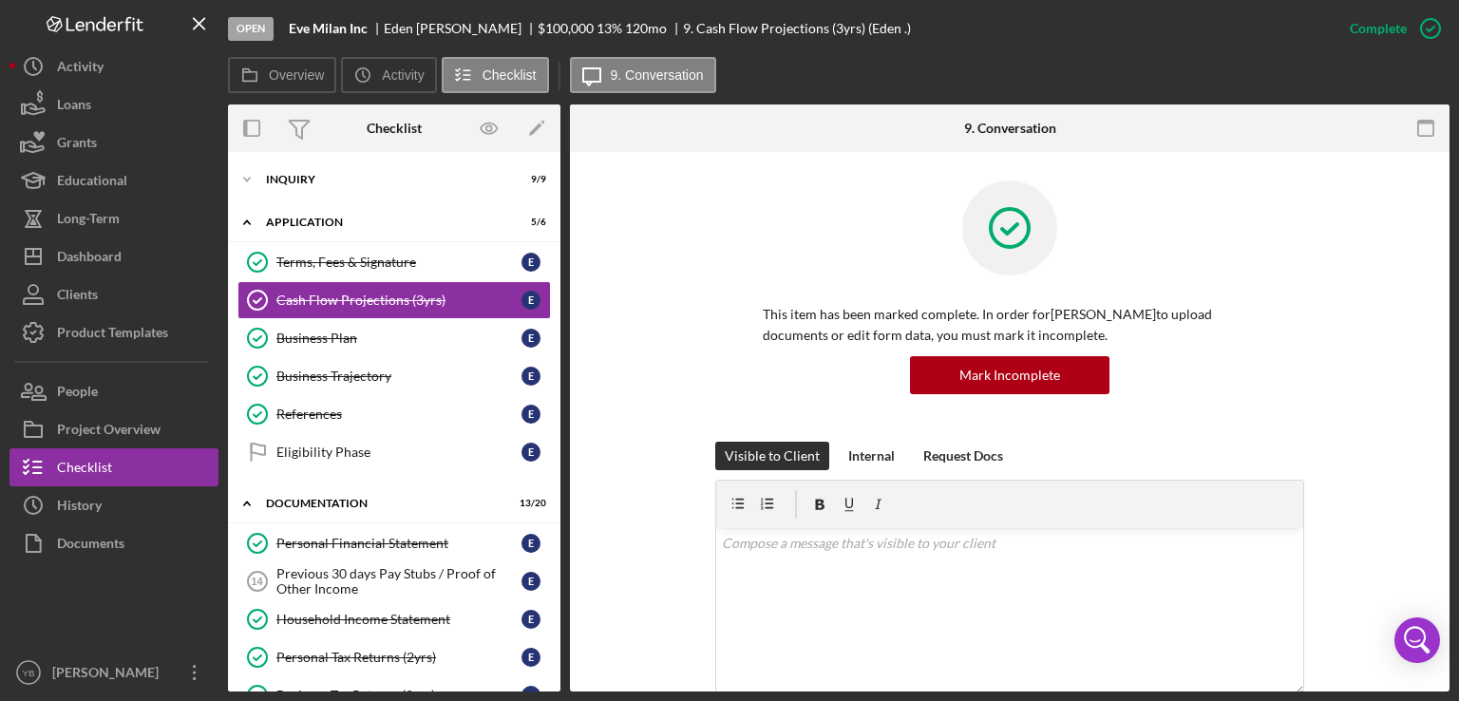
click at [1360, 388] on div "This item has been marked complete. In order for [PERSON_NAME] to upload docume…" at bounding box center [1009, 310] width 823 height 261
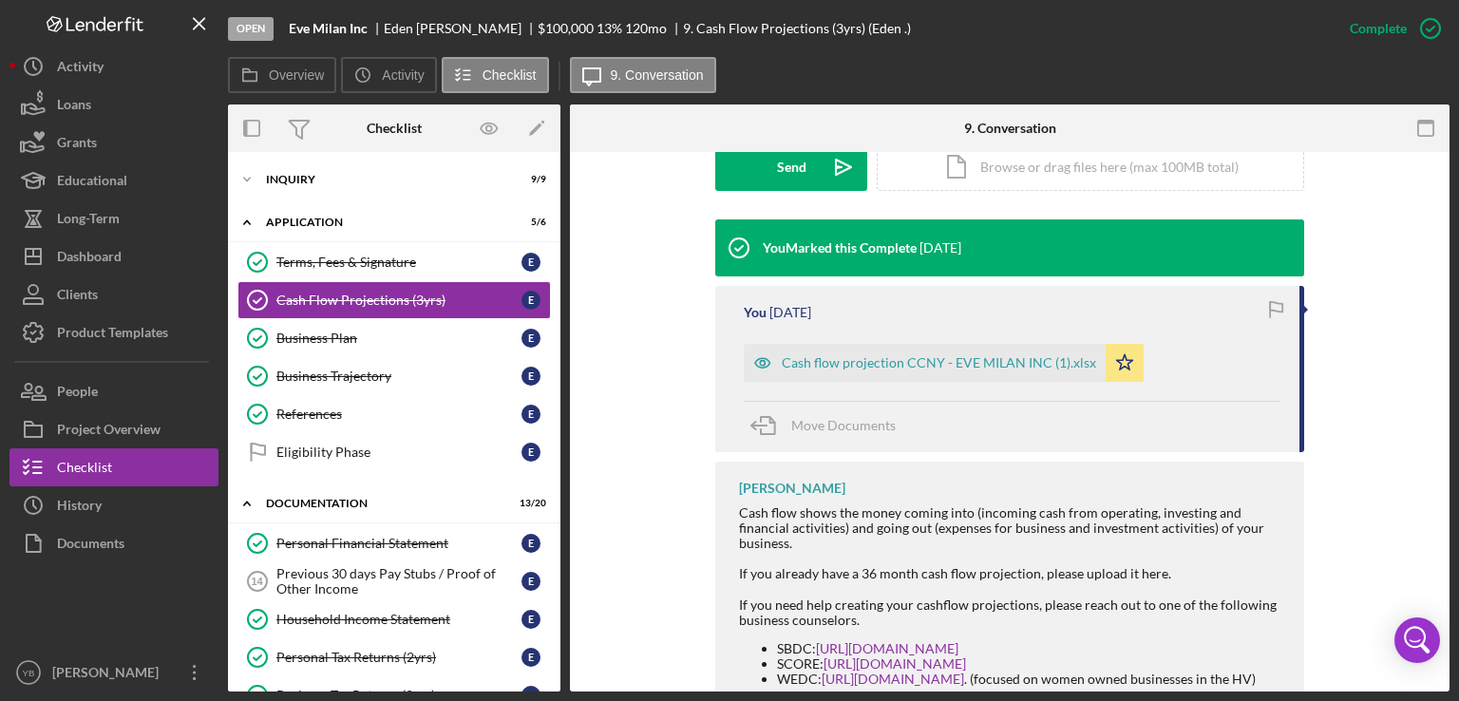
scroll to position [570, 0]
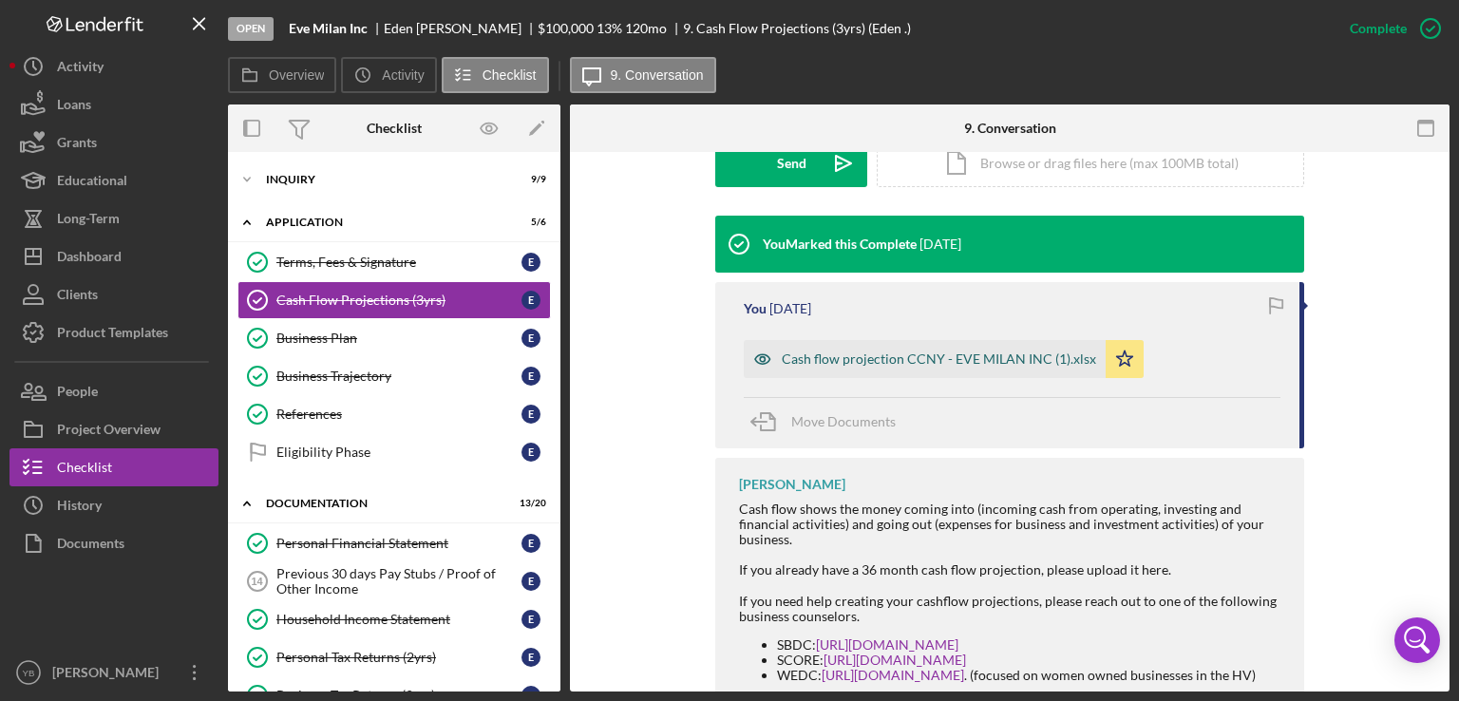
click at [878, 358] on div "Cash flow projection CCNY - EVE MILAN INC (1).xlsx" at bounding box center [939, 358] width 314 height 15
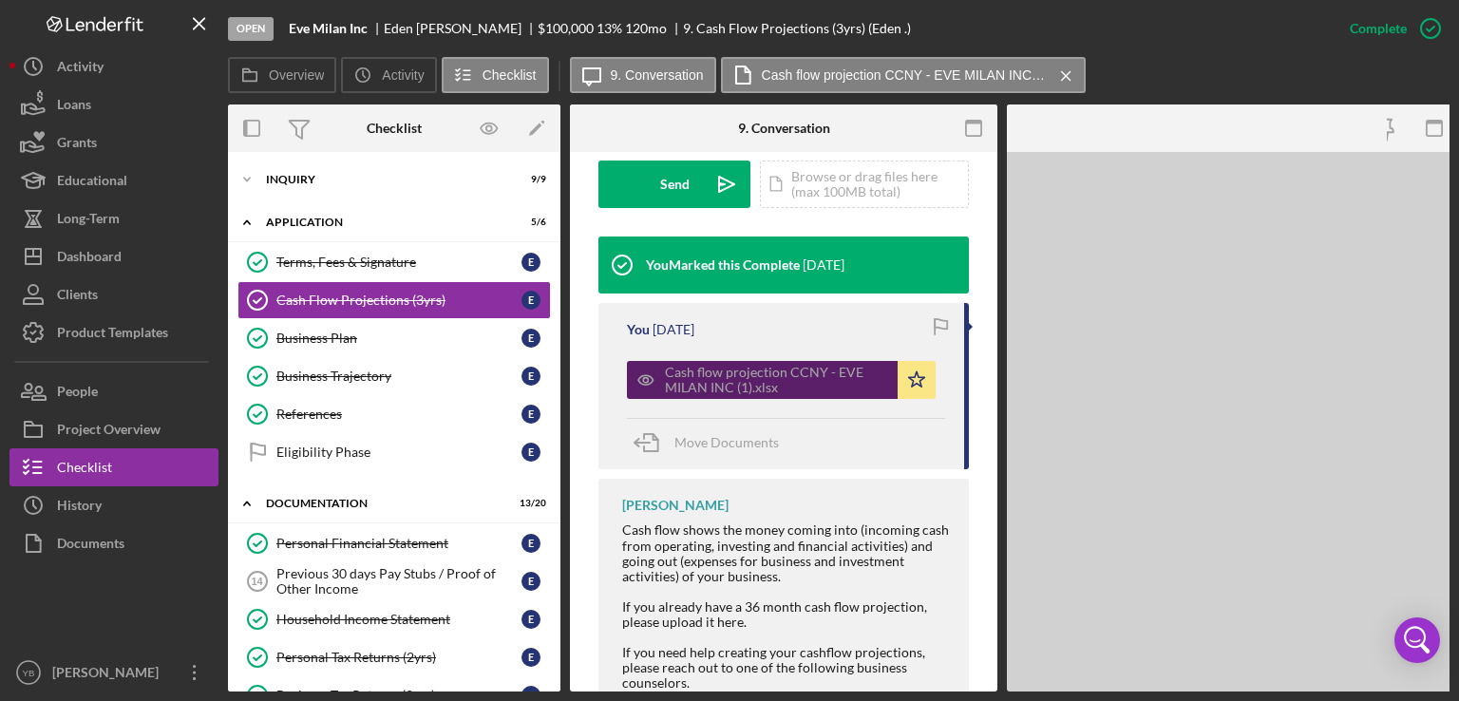
scroll to position [591, 0]
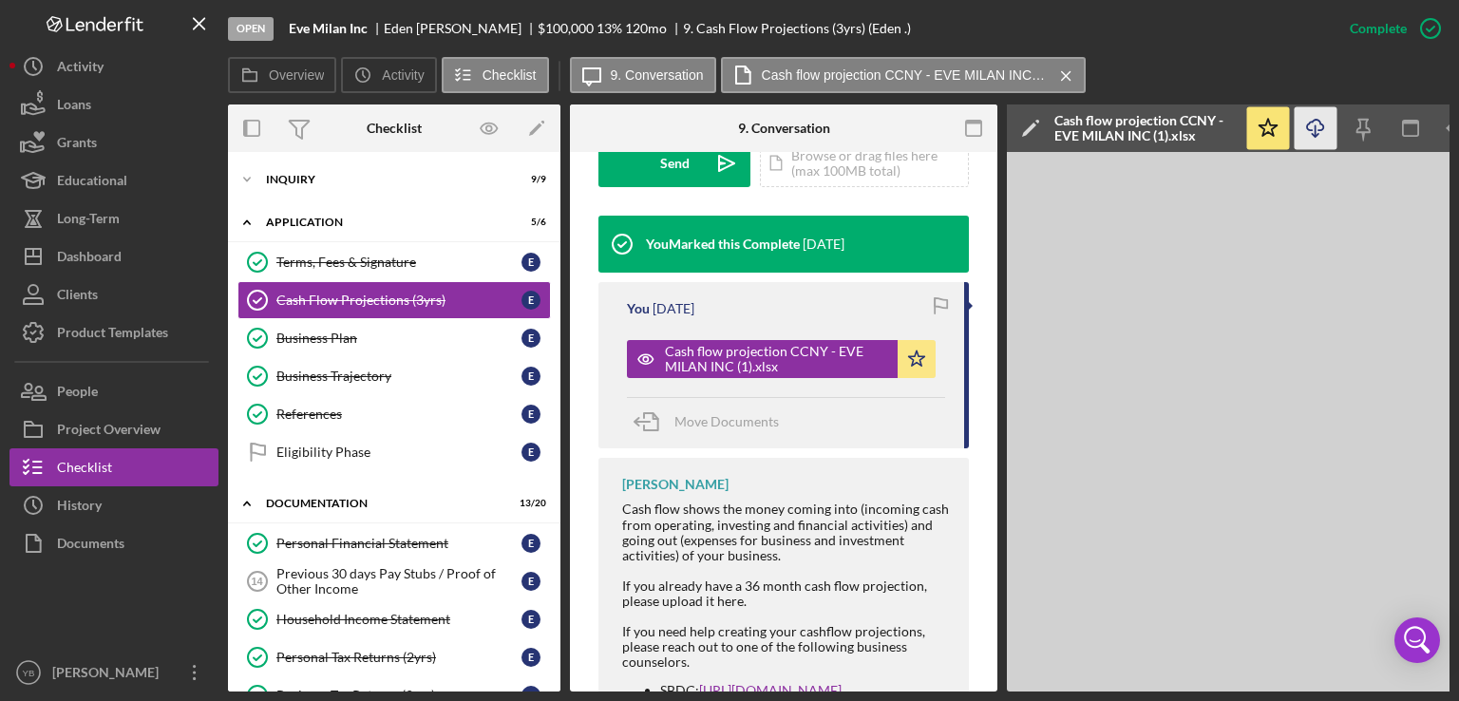
click at [1322, 134] on icon "Icon/Download" at bounding box center [1316, 128] width 43 height 43
drag, startPoint x: 897, startPoint y: 691, endPoint x: 1024, endPoint y: 685, distance: 127.4
click at [126, 533] on div "Open Eve Milan Inc [PERSON_NAME] $100,000 $100,000 13 % 120 mo 9. Cash Flow Pro…" at bounding box center [729, 350] width 1459 height 701
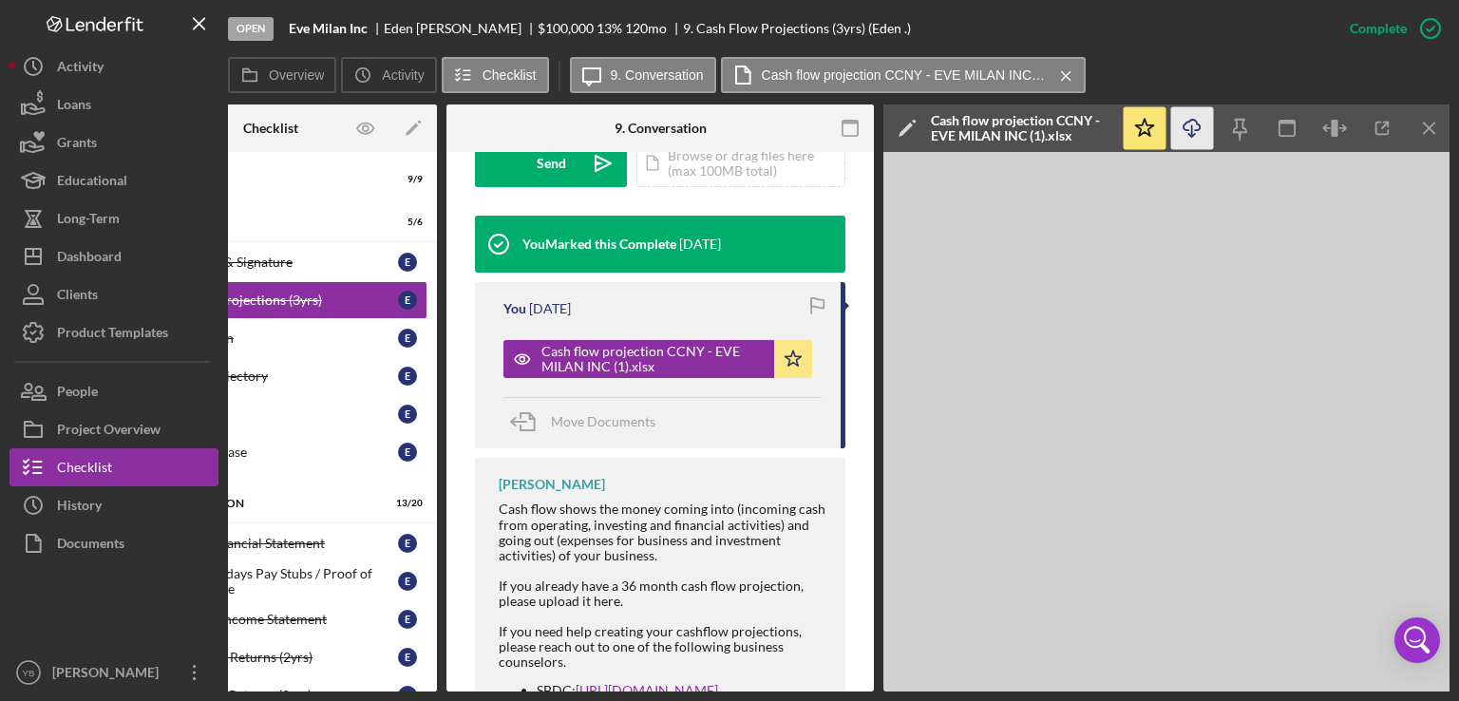
scroll to position [0, 126]
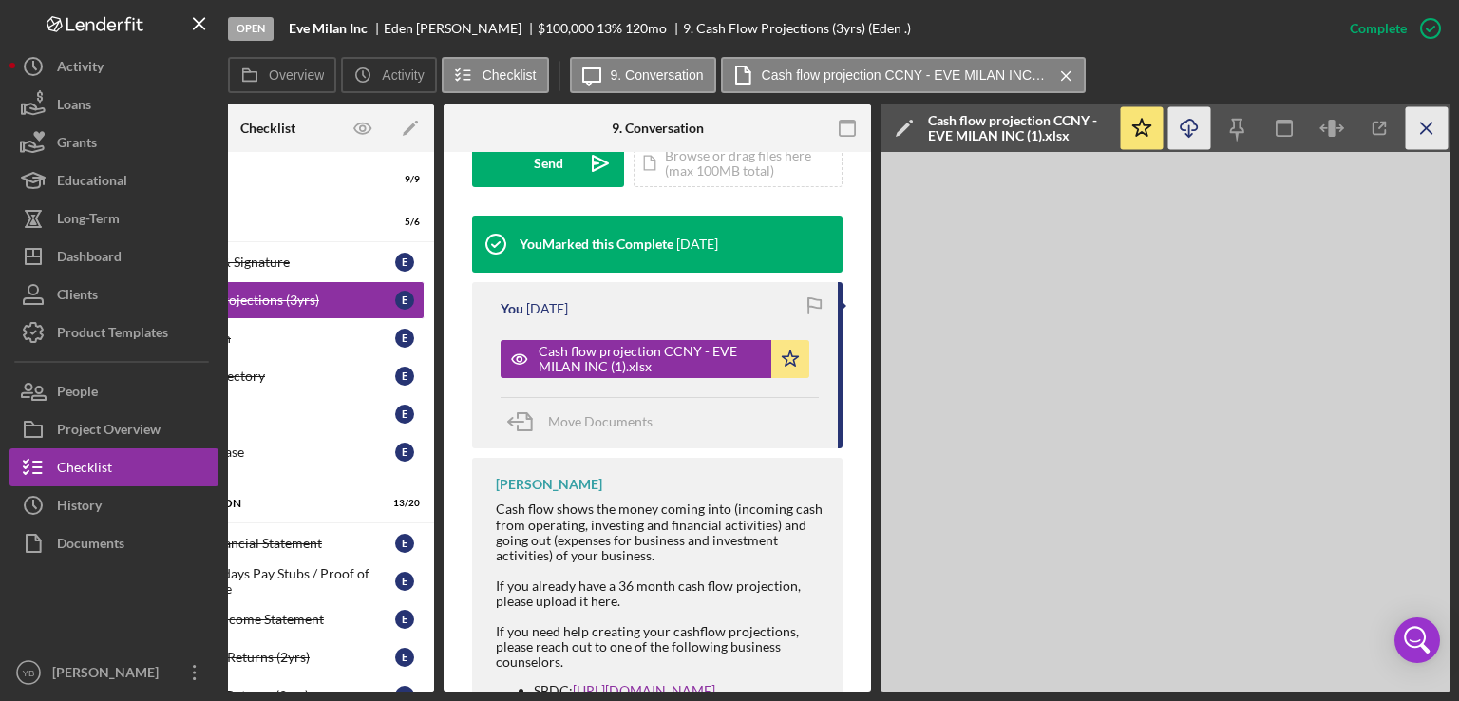
click at [1429, 126] on icon "Icon/Menu Close" at bounding box center [1427, 128] width 43 height 43
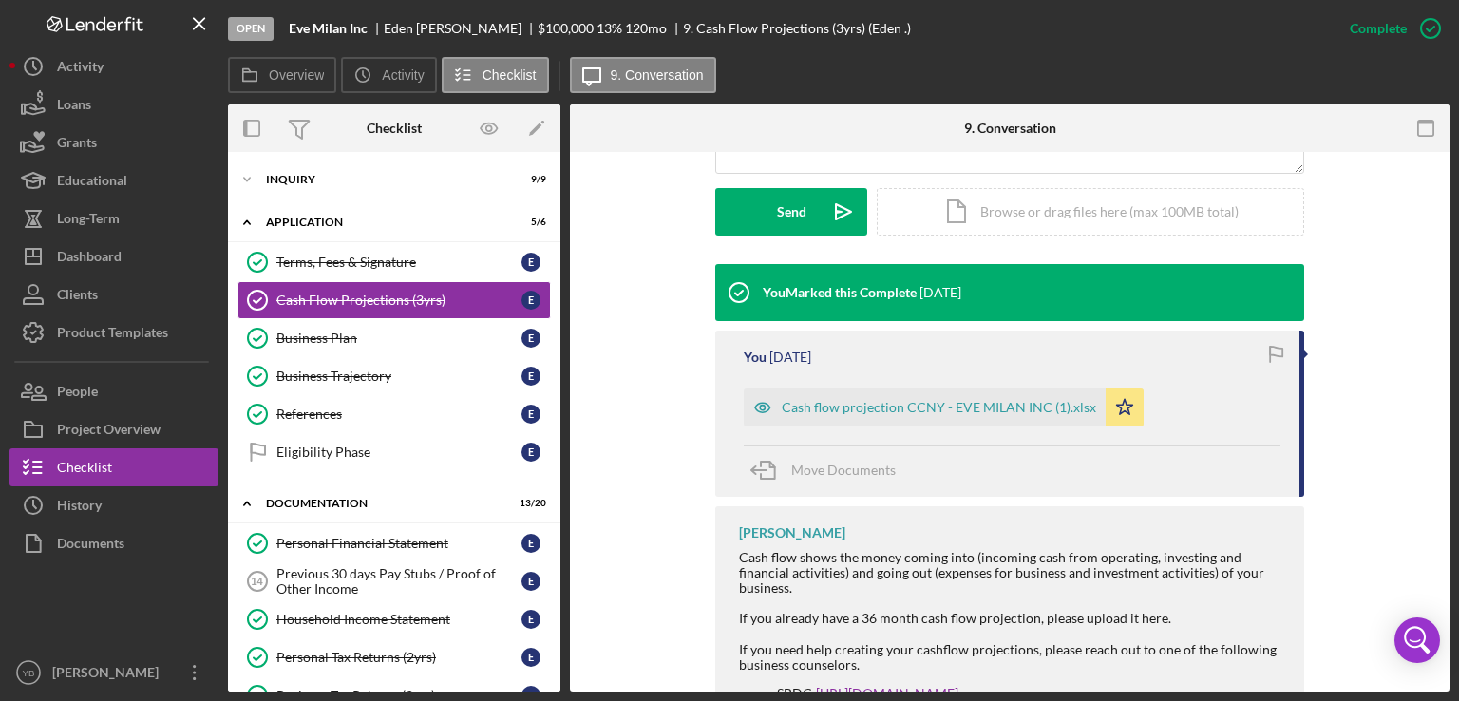
scroll to position [525, 0]
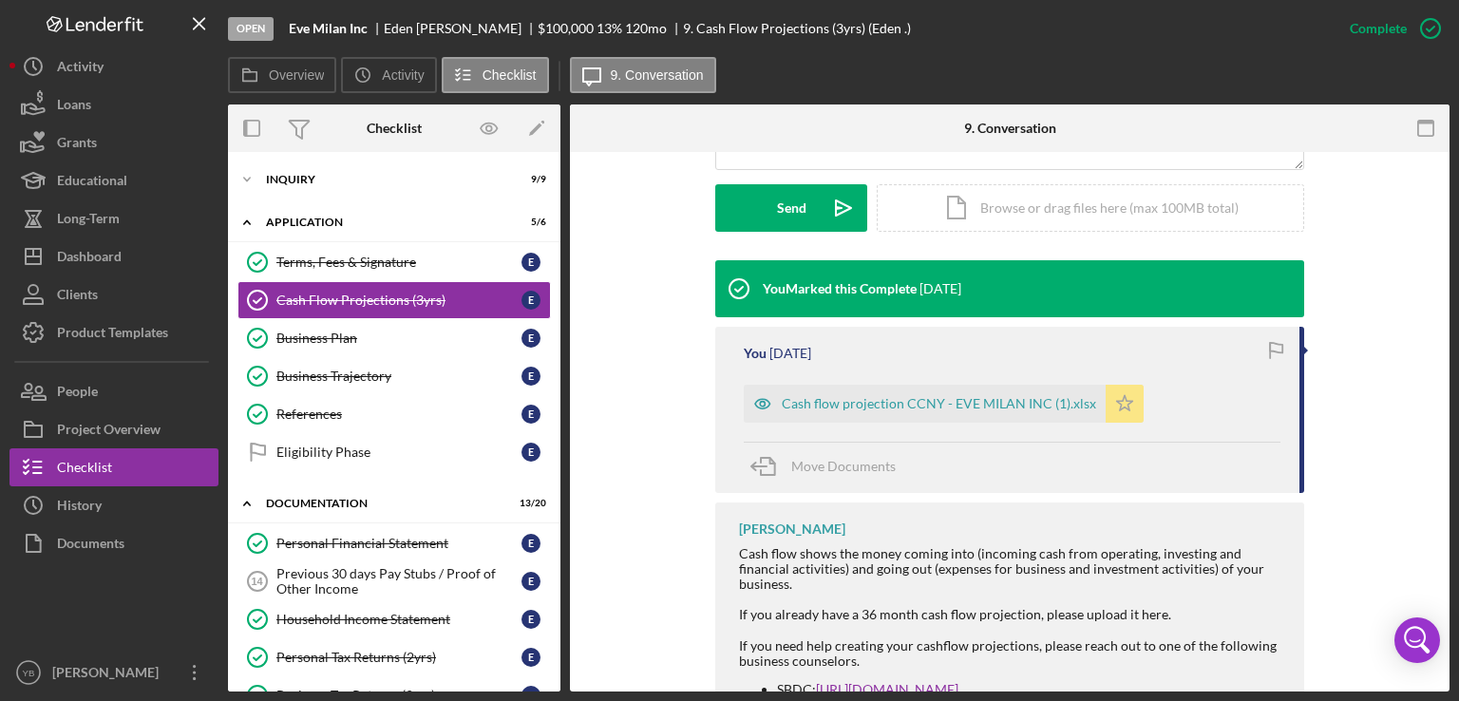
click at [1118, 404] on polygon "button" at bounding box center [1125, 402] width 16 height 15
click at [1069, 201] on div "Icon/Document Browse or drag files here (max 100MB total) Tap to choose files o…" at bounding box center [1090, 207] width 427 height 47
click at [1121, 406] on icon "Icon/Star" at bounding box center [1125, 404] width 38 height 38
click at [962, 400] on div "Cash flow projection CCNY - EVE MILAN INC (1).xlsx" at bounding box center [939, 403] width 314 height 15
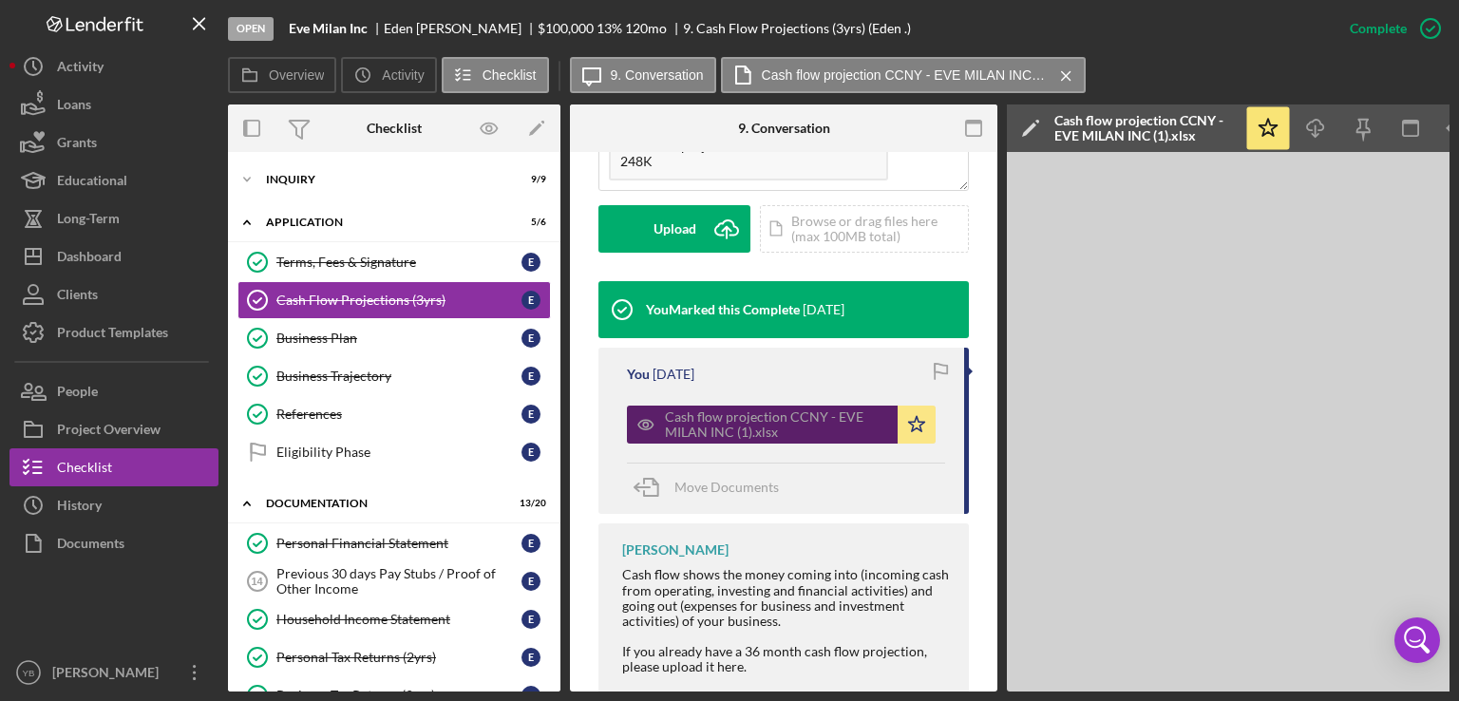
scroll to position [547, 0]
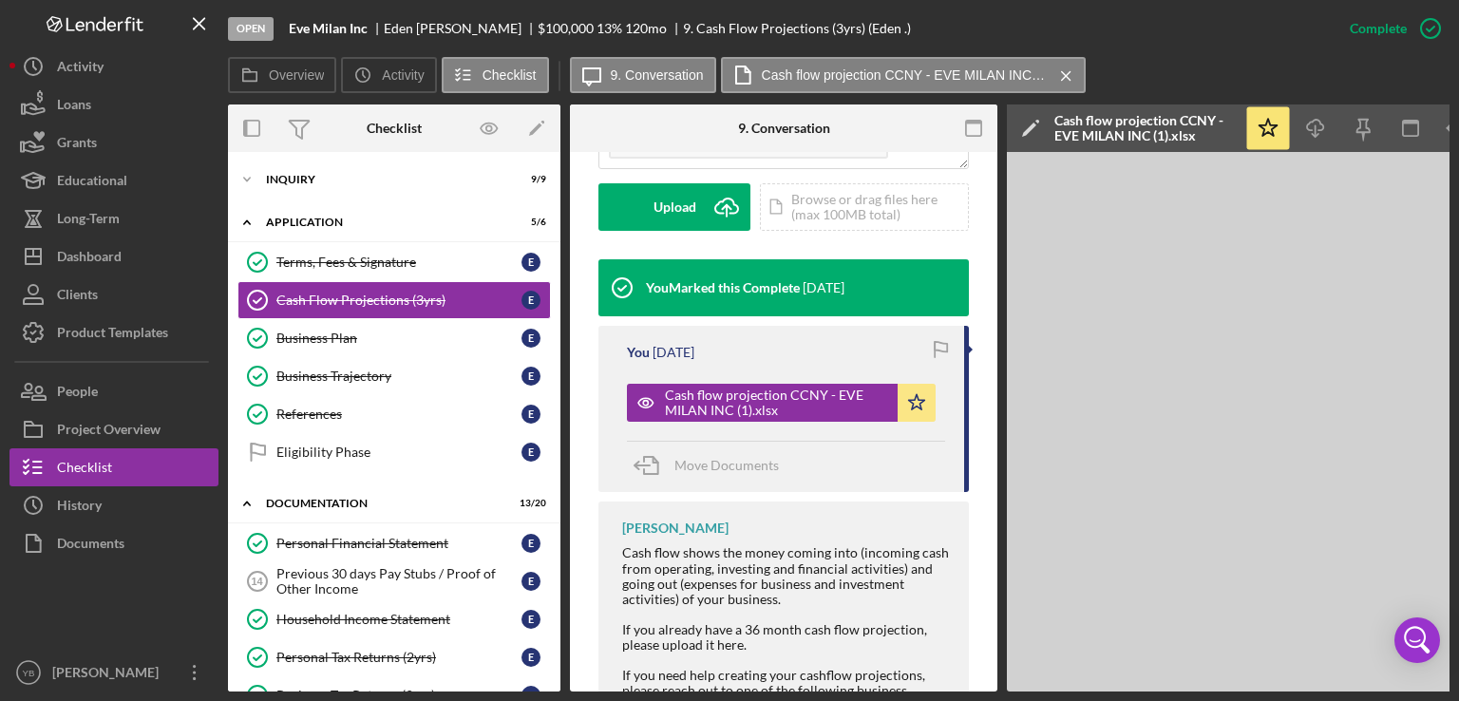
click at [561, 328] on div "Overview Internal Workflow Stage Open Icon/Dropdown Arrow Archive (can unarchiv…" at bounding box center [838, 397] width 1221 height 587
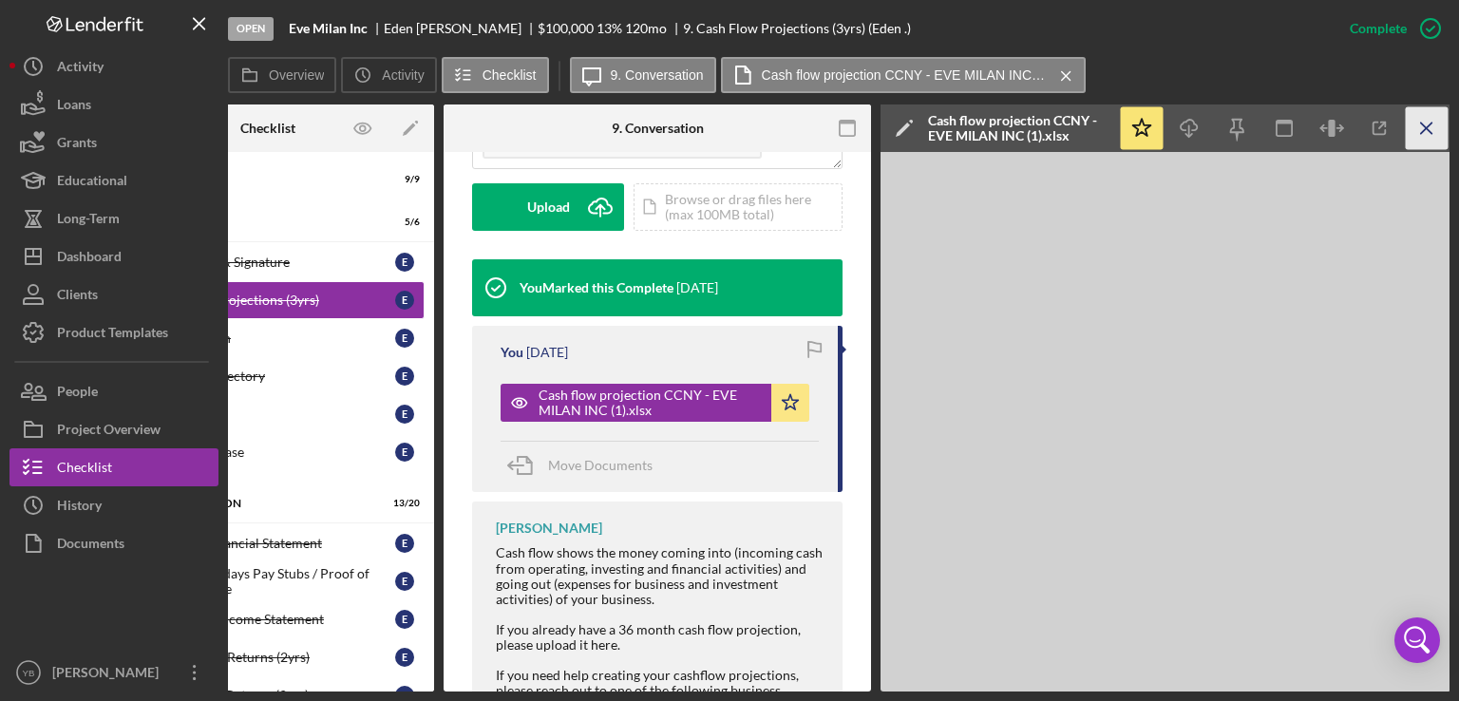
click at [1432, 130] on icon "Icon/Menu Close" at bounding box center [1427, 128] width 43 height 43
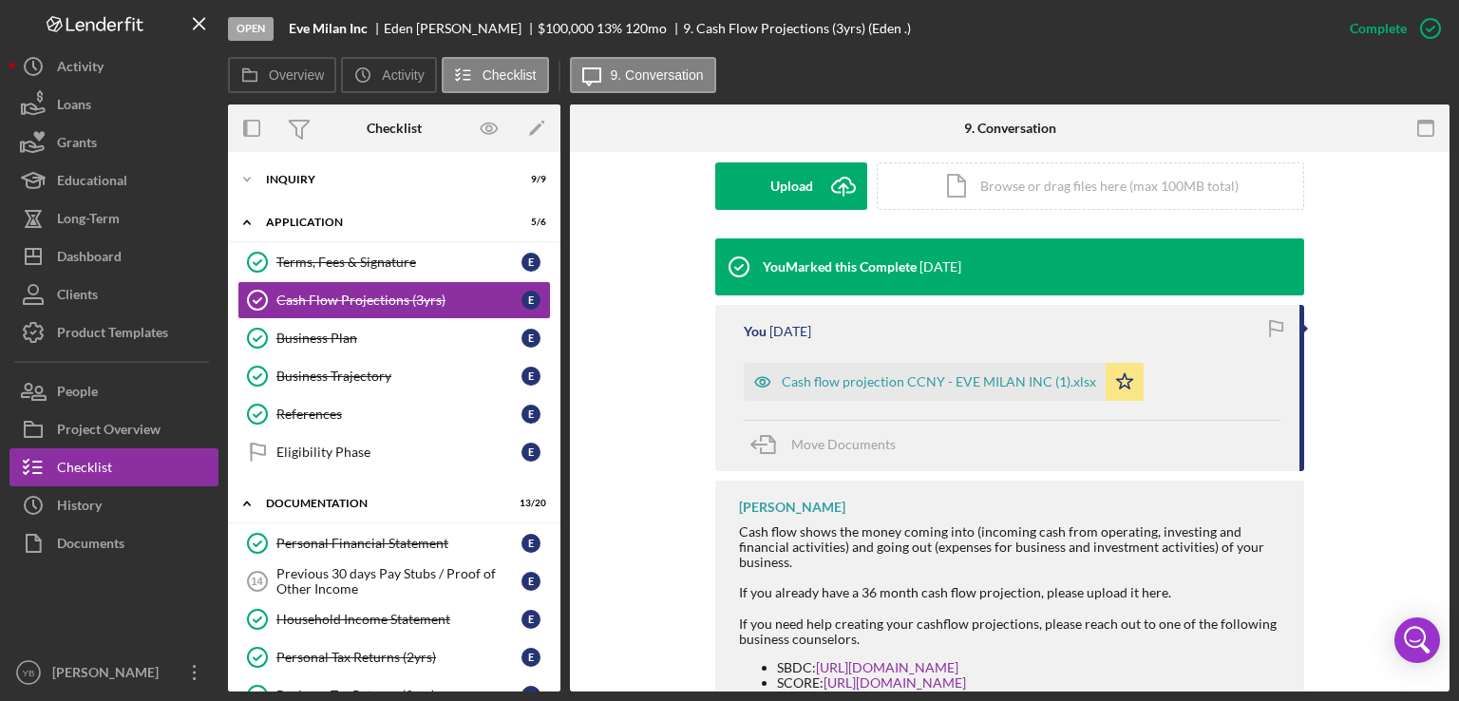
scroll to position [525, 0]
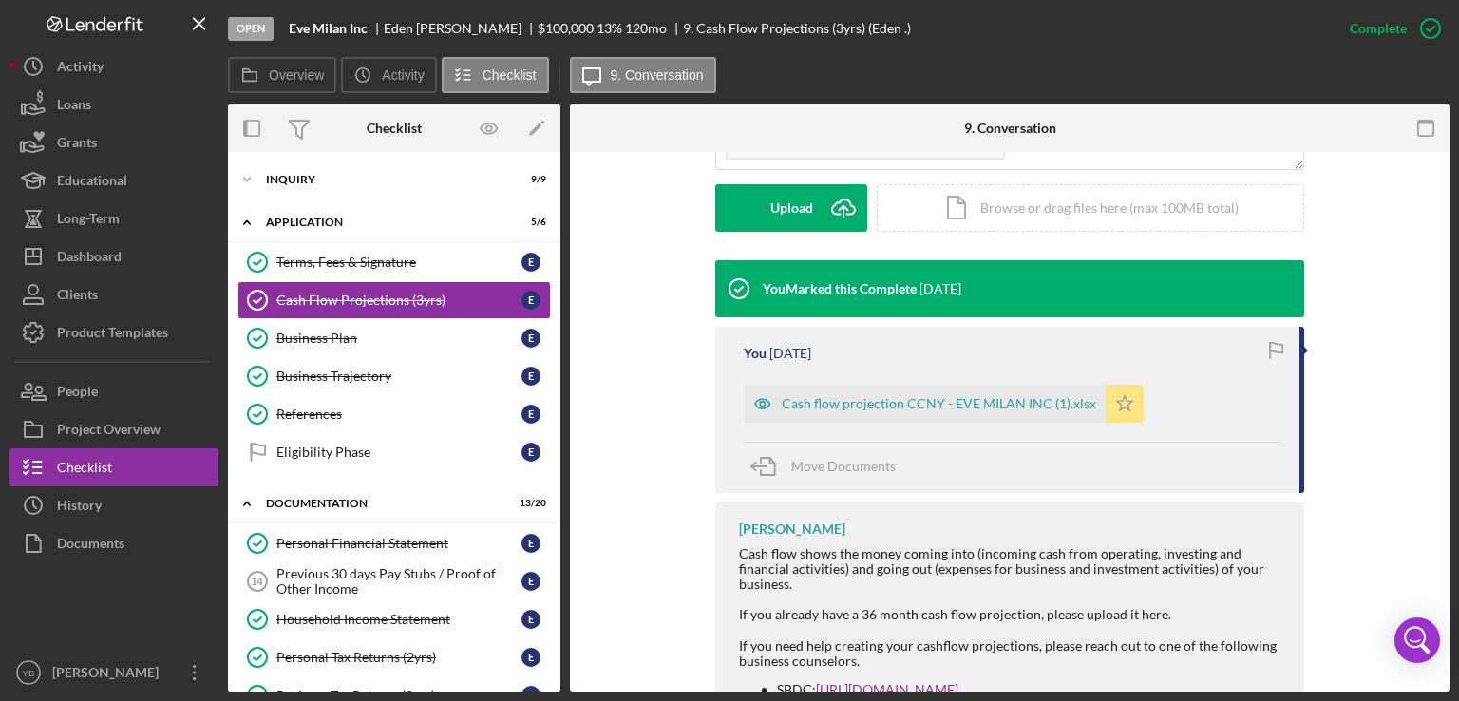
click at [1113, 403] on icon "Icon/Star" at bounding box center [1125, 404] width 38 height 38
click at [1080, 202] on div "Icon/Document Browse or drag files here (max 100MB total) Tap to choose files o…" at bounding box center [1090, 207] width 427 height 47
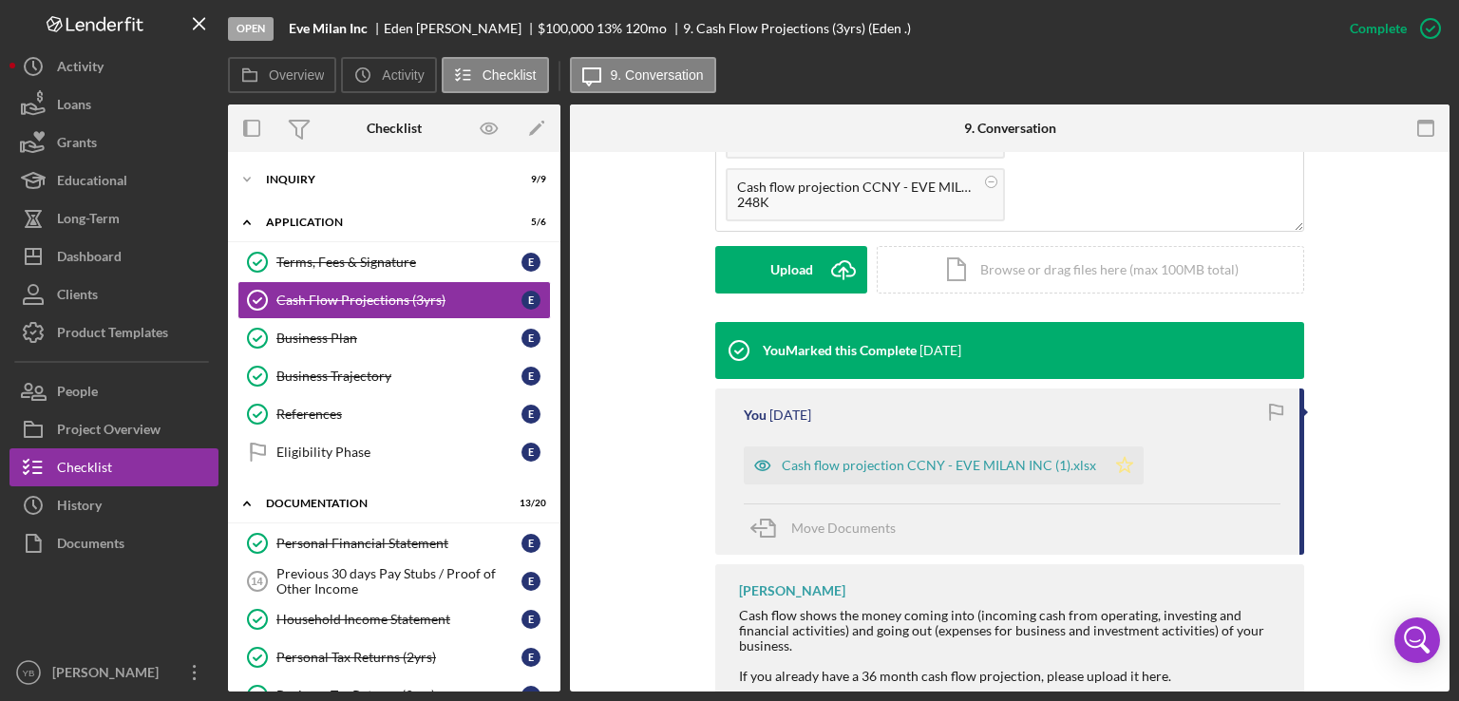
click at [1117, 457] on polygon "button" at bounding box center [1125, 464] width 16 height 15
click at [1016, 466] on div "Cash flow projection CCNY - EVE MILAN INC (1).xlsx" at bounding box center [939, 465] width 314 height 15
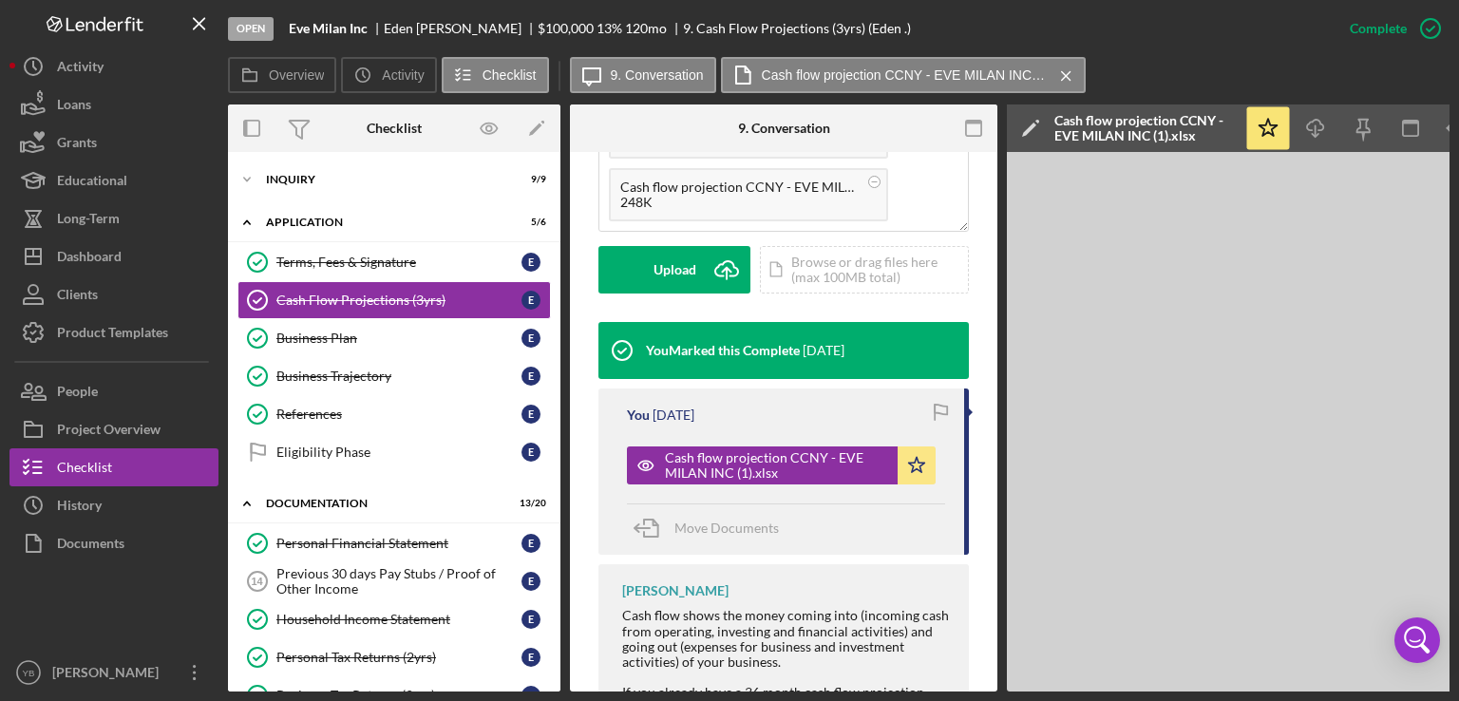
scroll to position [0, 126]
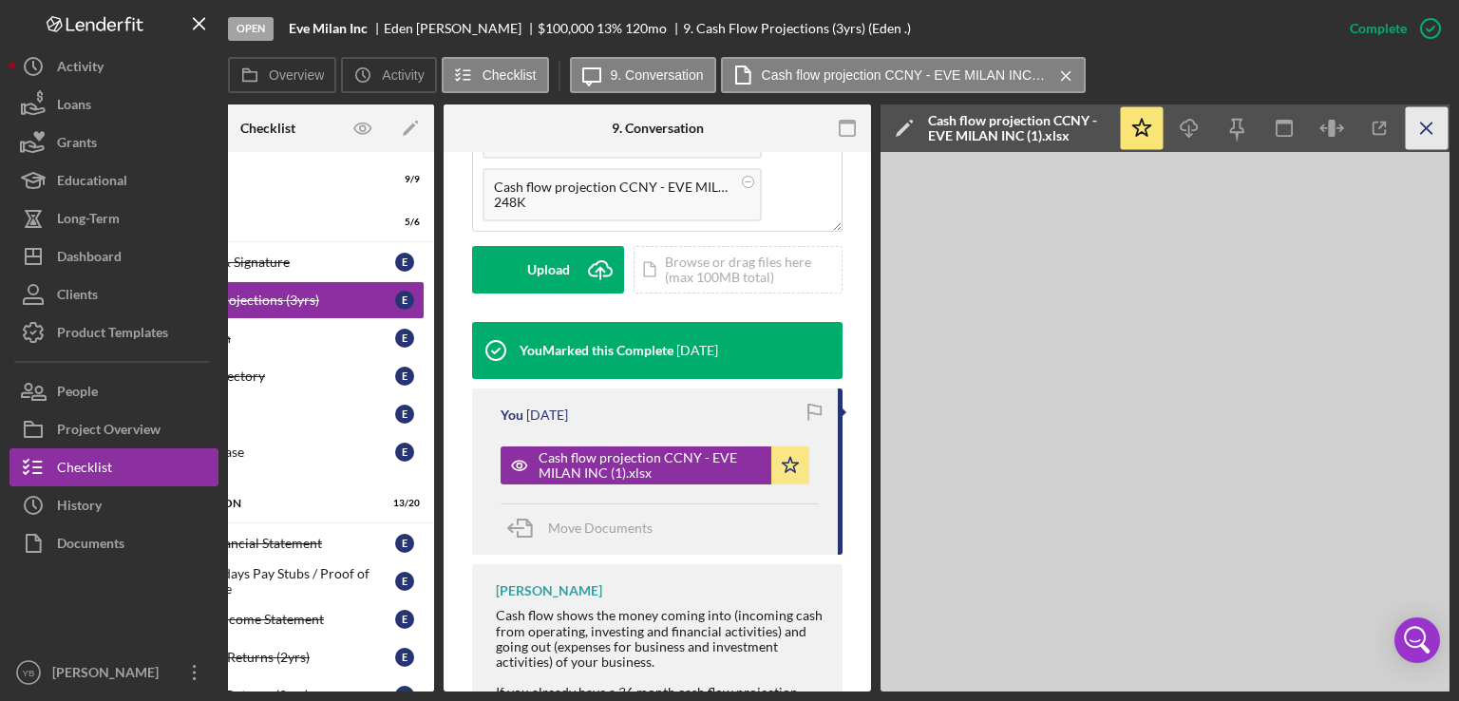
click at [1421, 115] on icon "Icon/Menu Close" at bounding box center [1427, 128] width 43 height 43
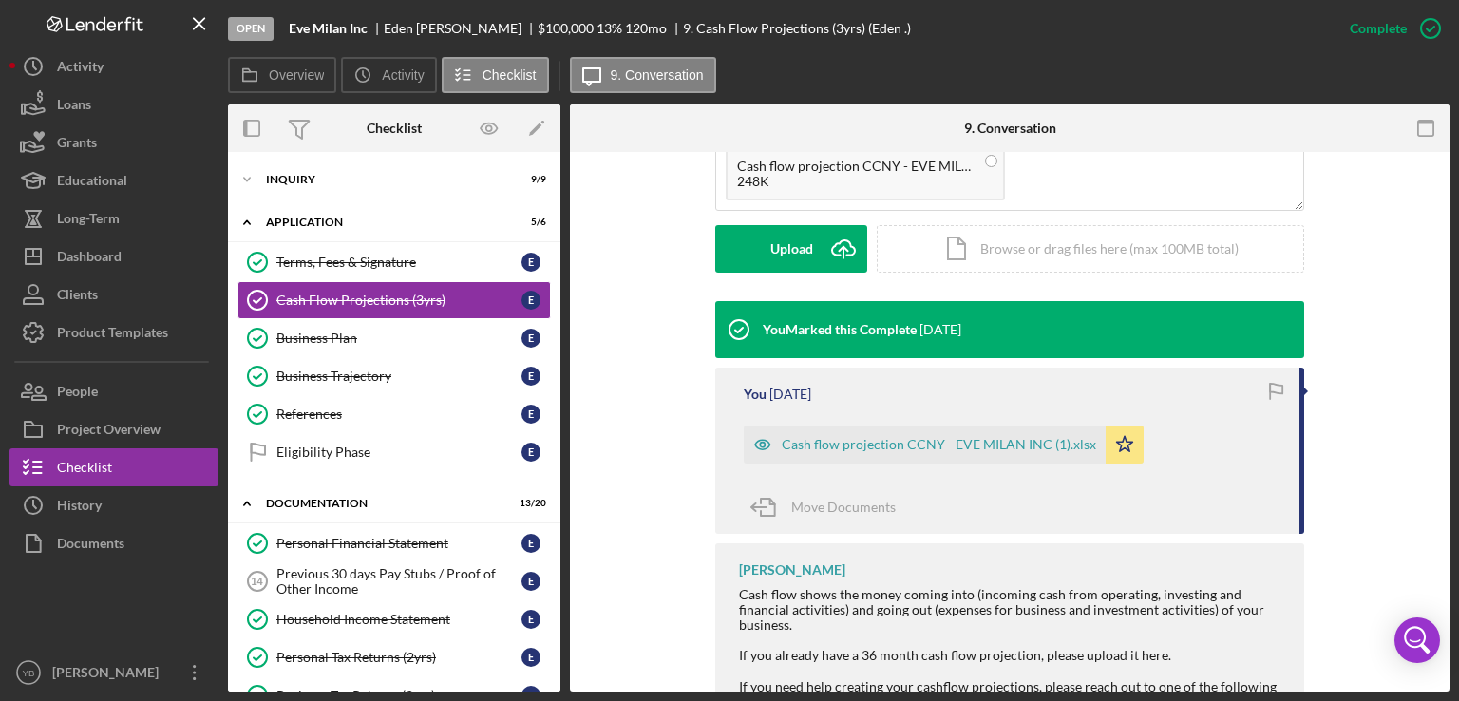
scroll to position [464, 0]
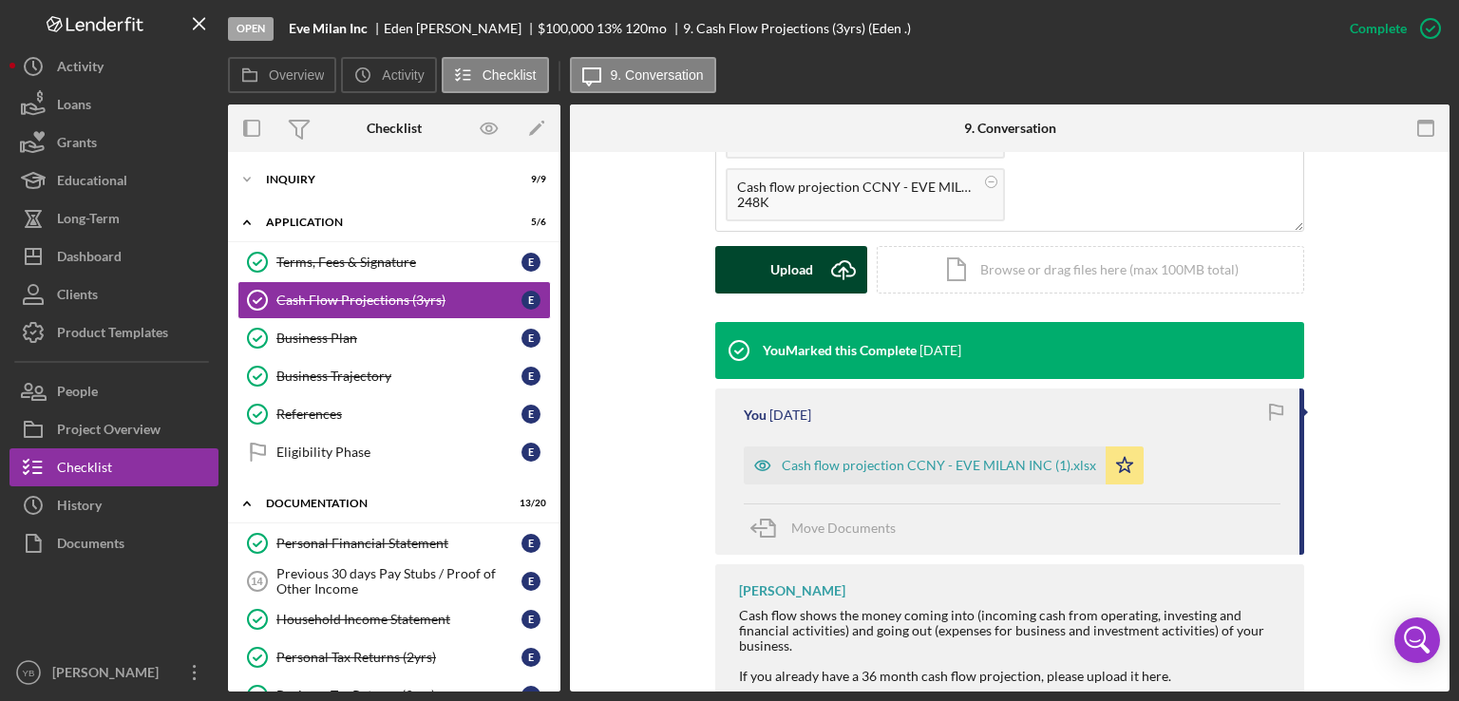
click at [756, 282] on button "Upload Icon/Upload" at bounding box center [791, 269] width 152 height 47
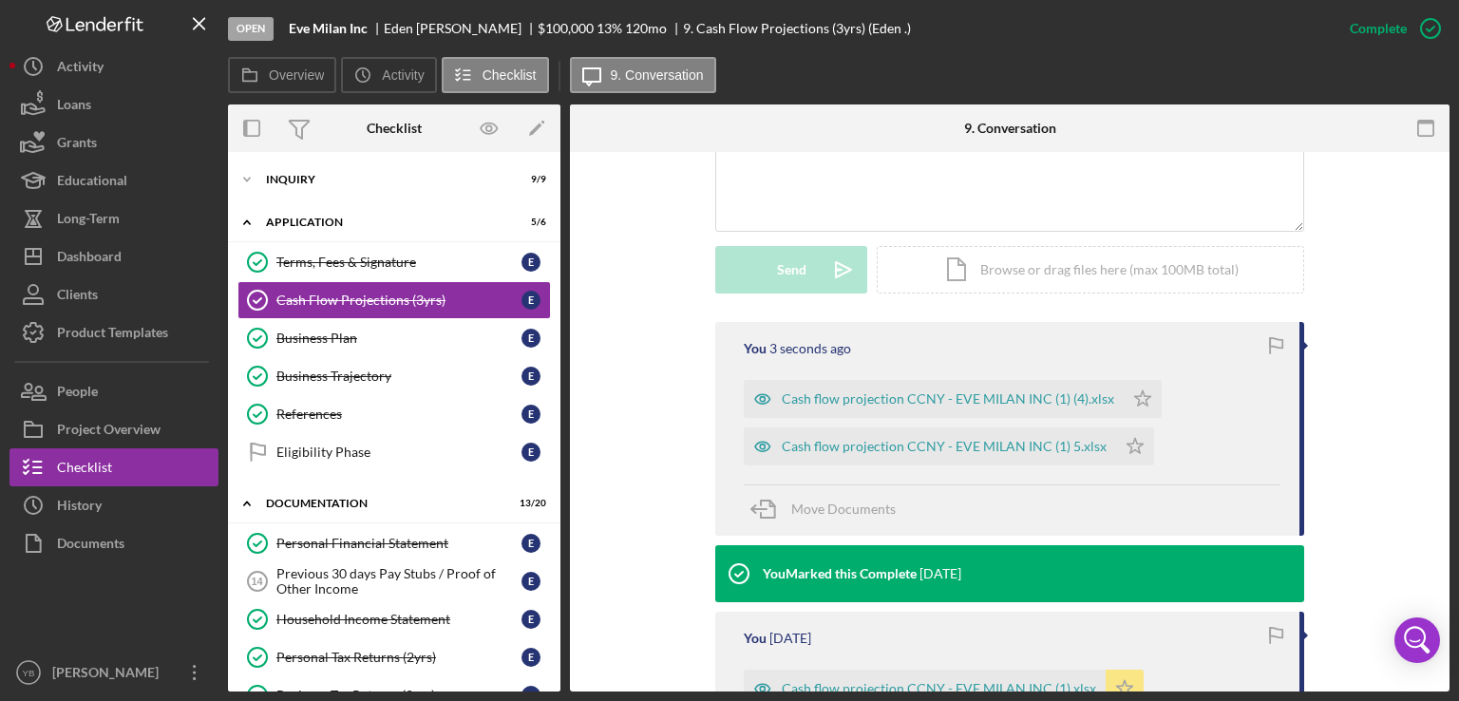
click at [1114, 691] on icon "Icon/Star" at bounding box center [1125, 689] width 38 height 38
click at [1014, 395] on div "Cash flow projection CCNY - EVE MILAN INC (1) (4).xlsx" at bounding box center [948, 398] width 332 height 15
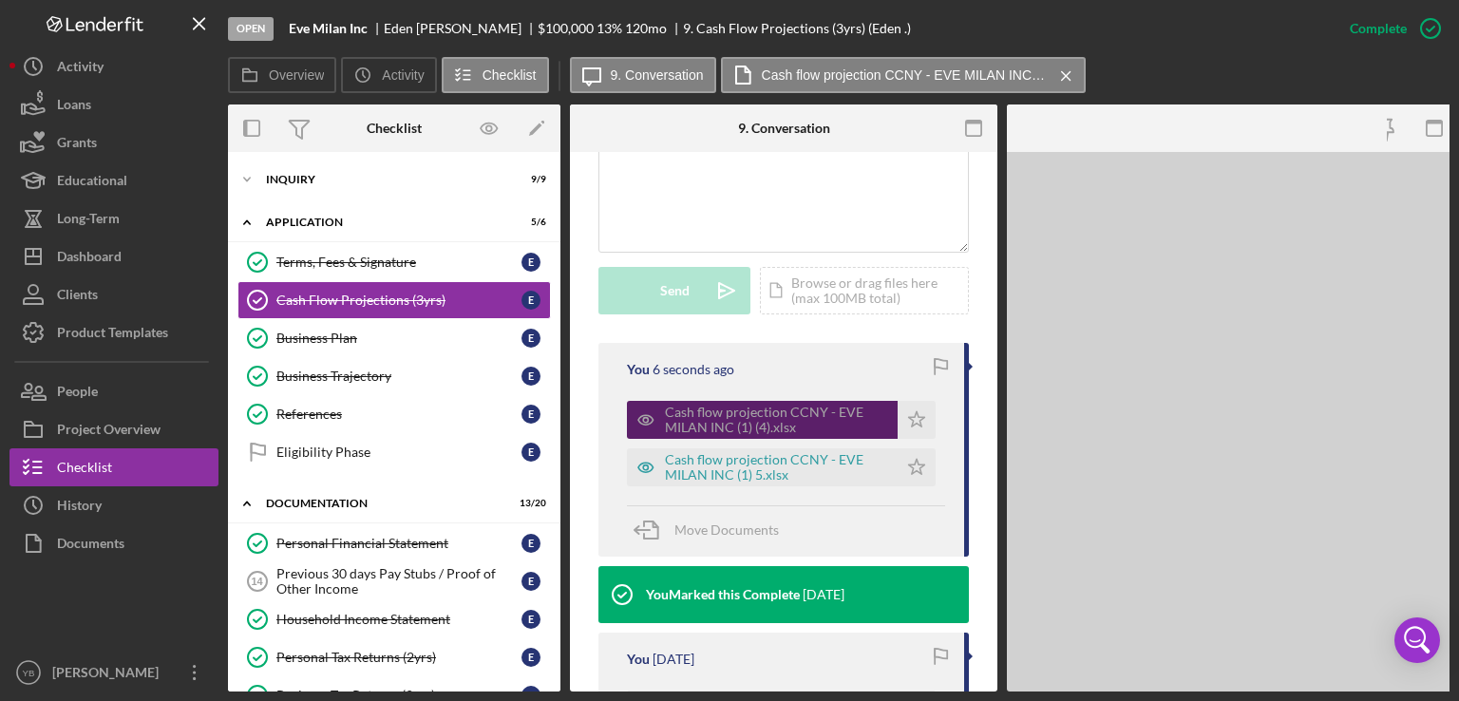
scroll to position [484, 0]
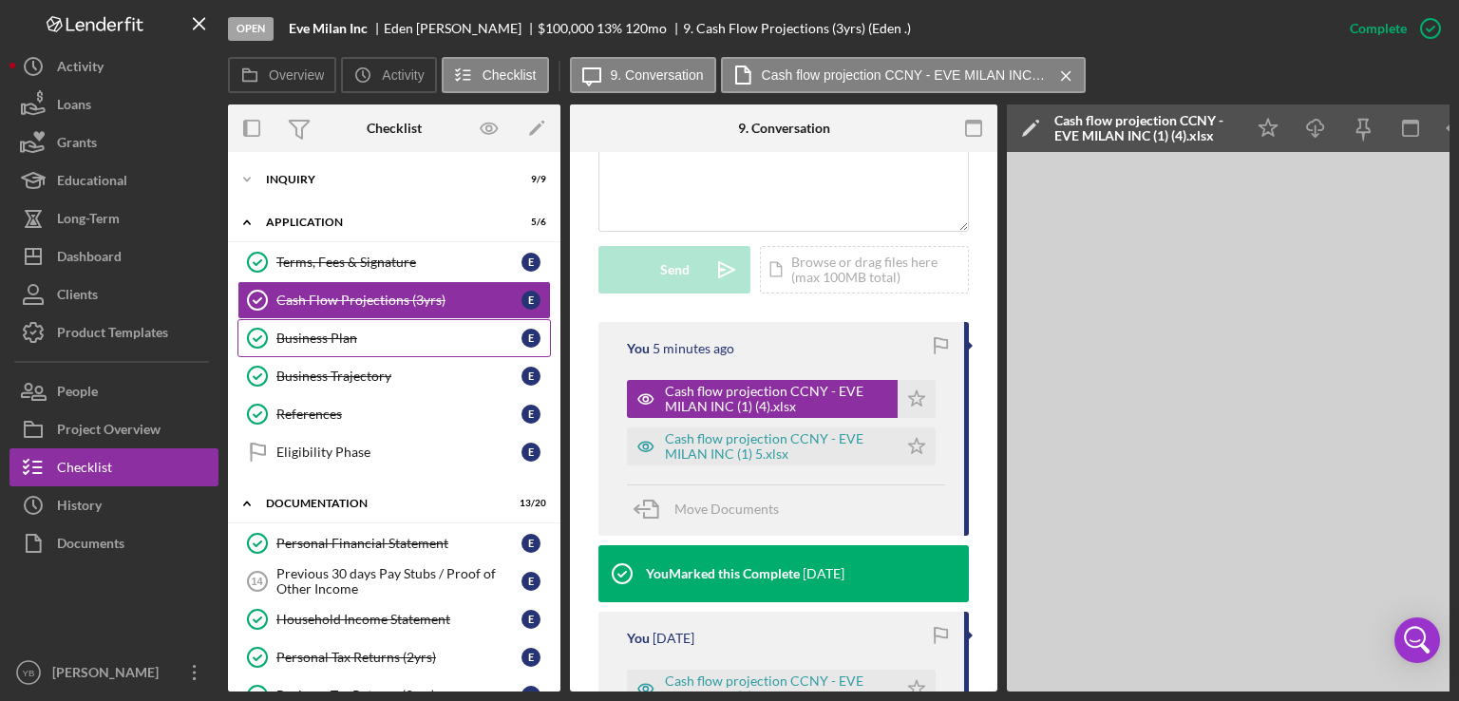
click at [334, 338] on div "Business Plan" at bounding box center [398, 338] width 245 height 15
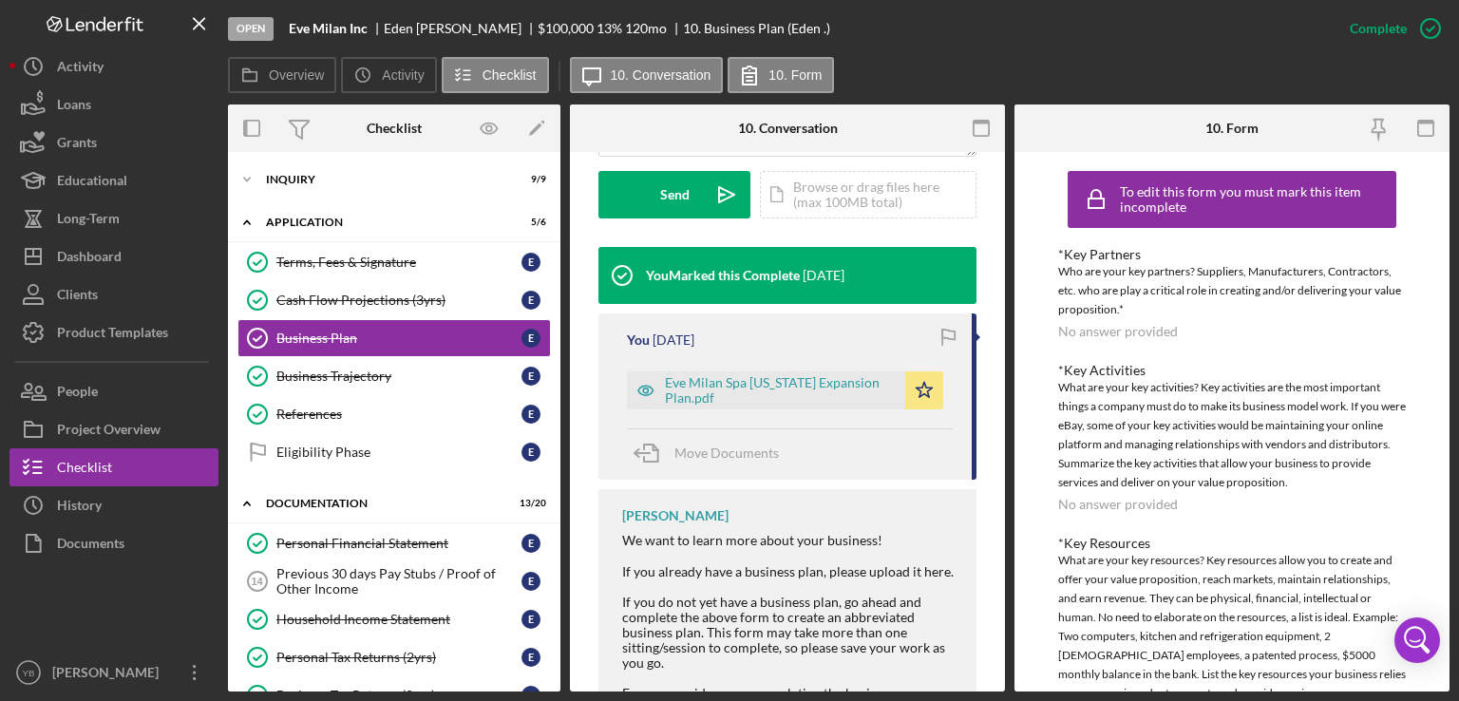
scroll to position [562, 0]
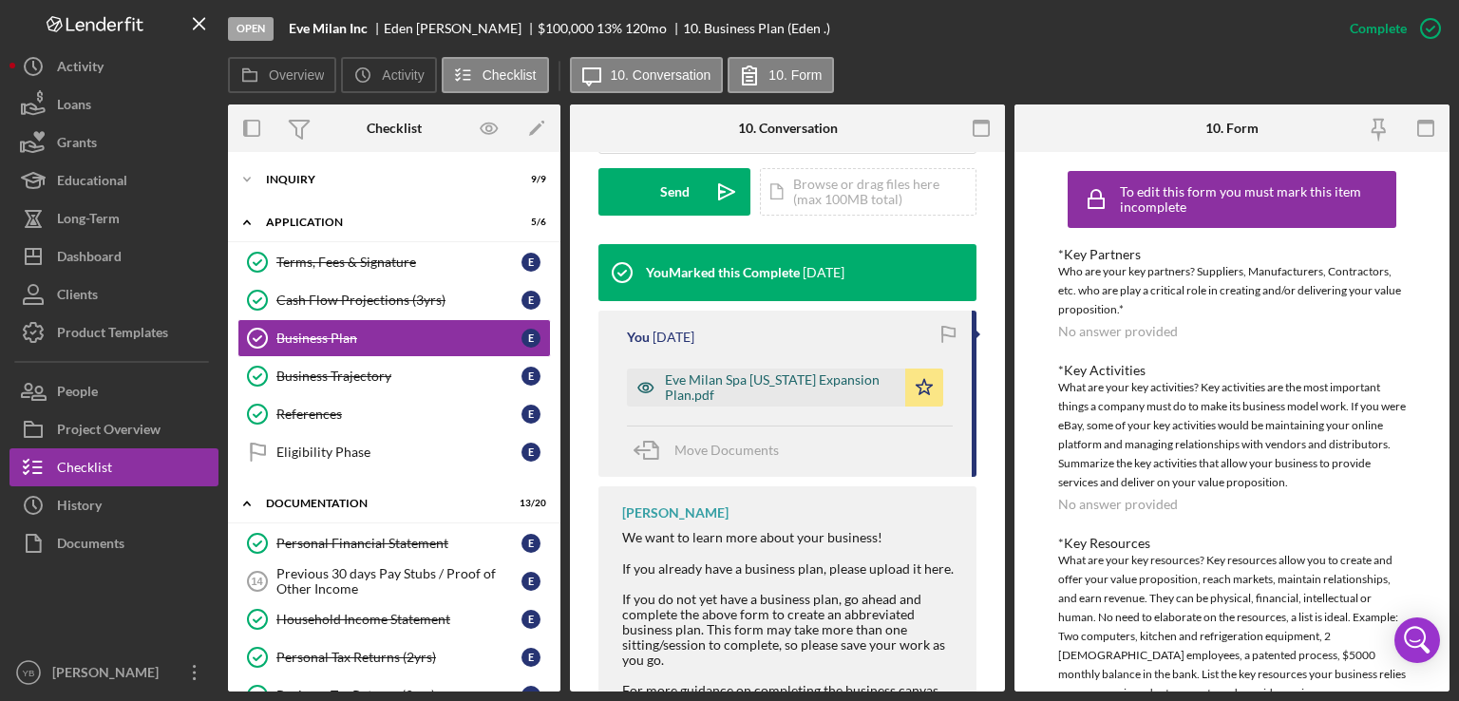
click at [735, 383] on div "Eve Milan Spa [US_STATE] Expansion Plan.pdf" at bounding box center [780, 387] width 231 height 30
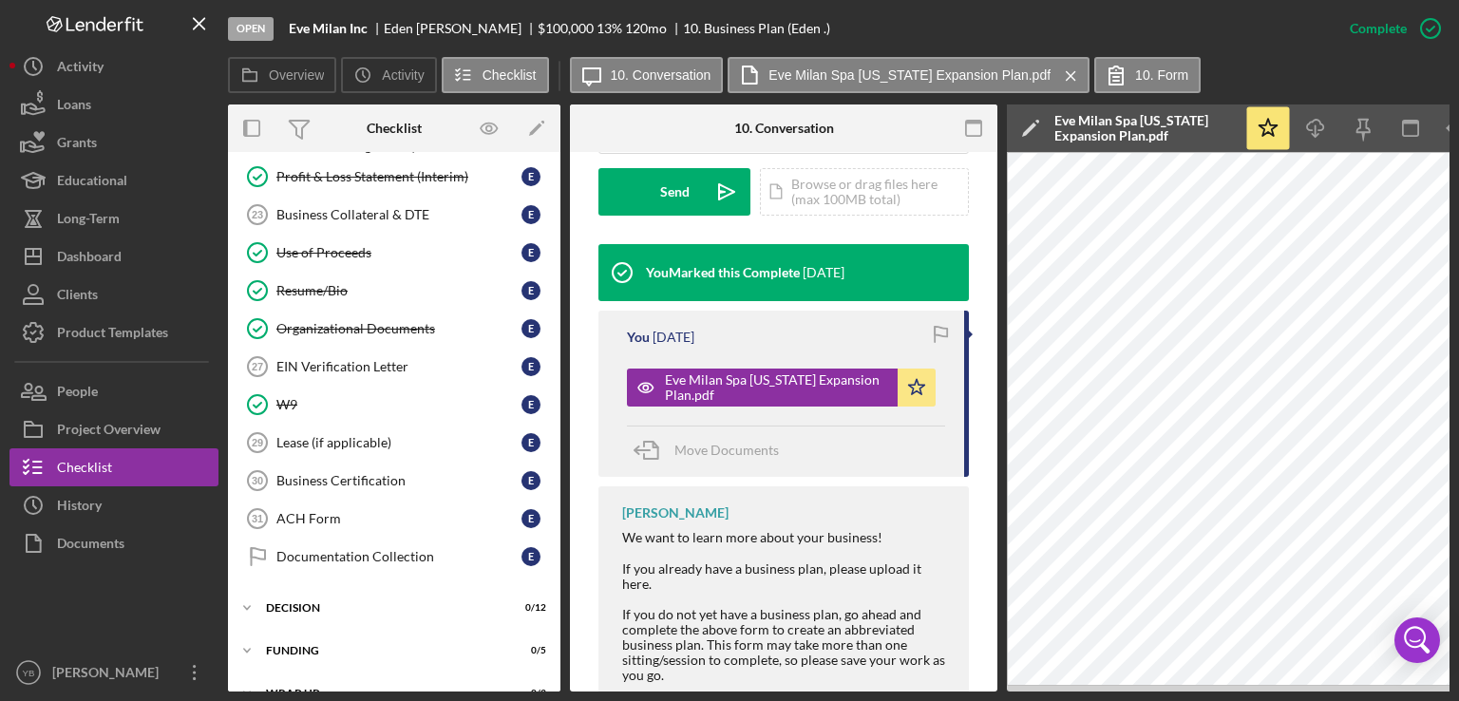
scroll to position [703, 0]
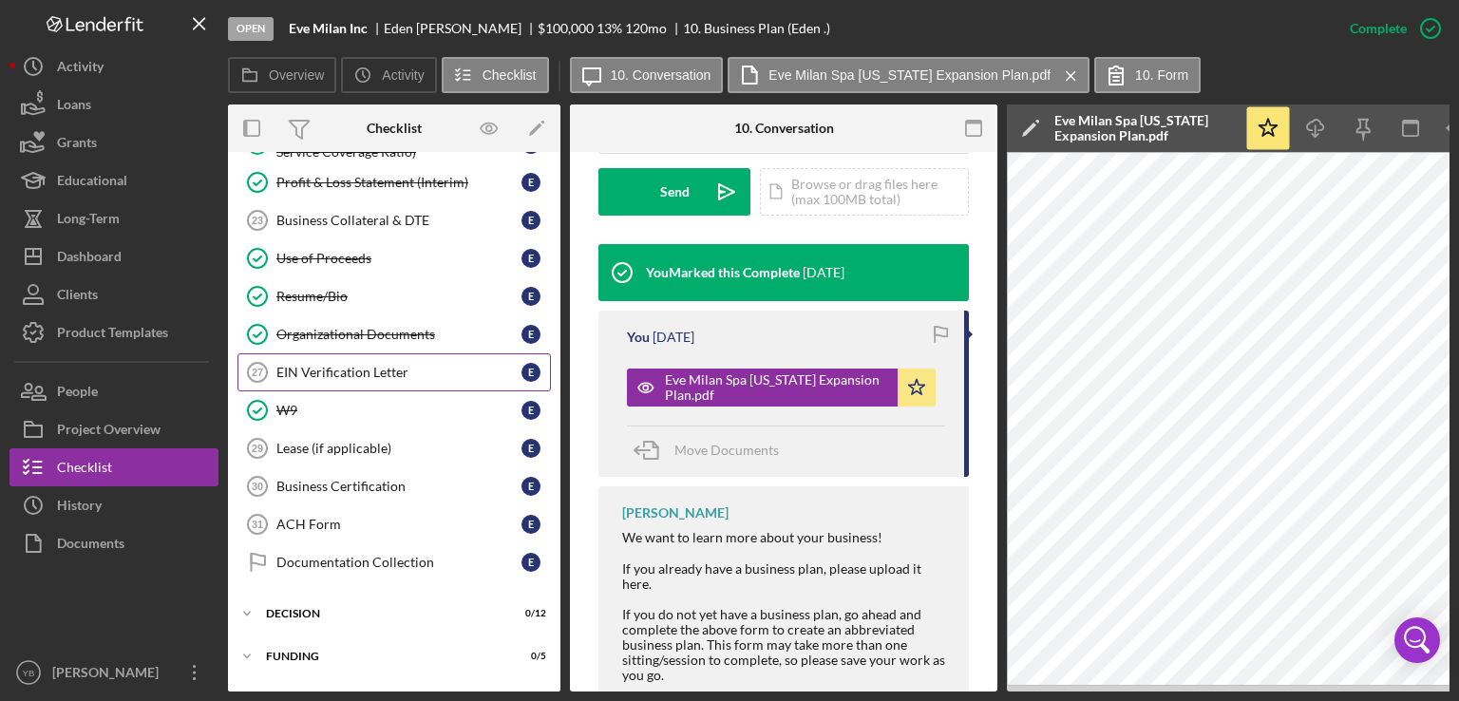
click at [357, 368] on div "EIN Verification Letter" at bounding box center [398, 372] width 245 height 15
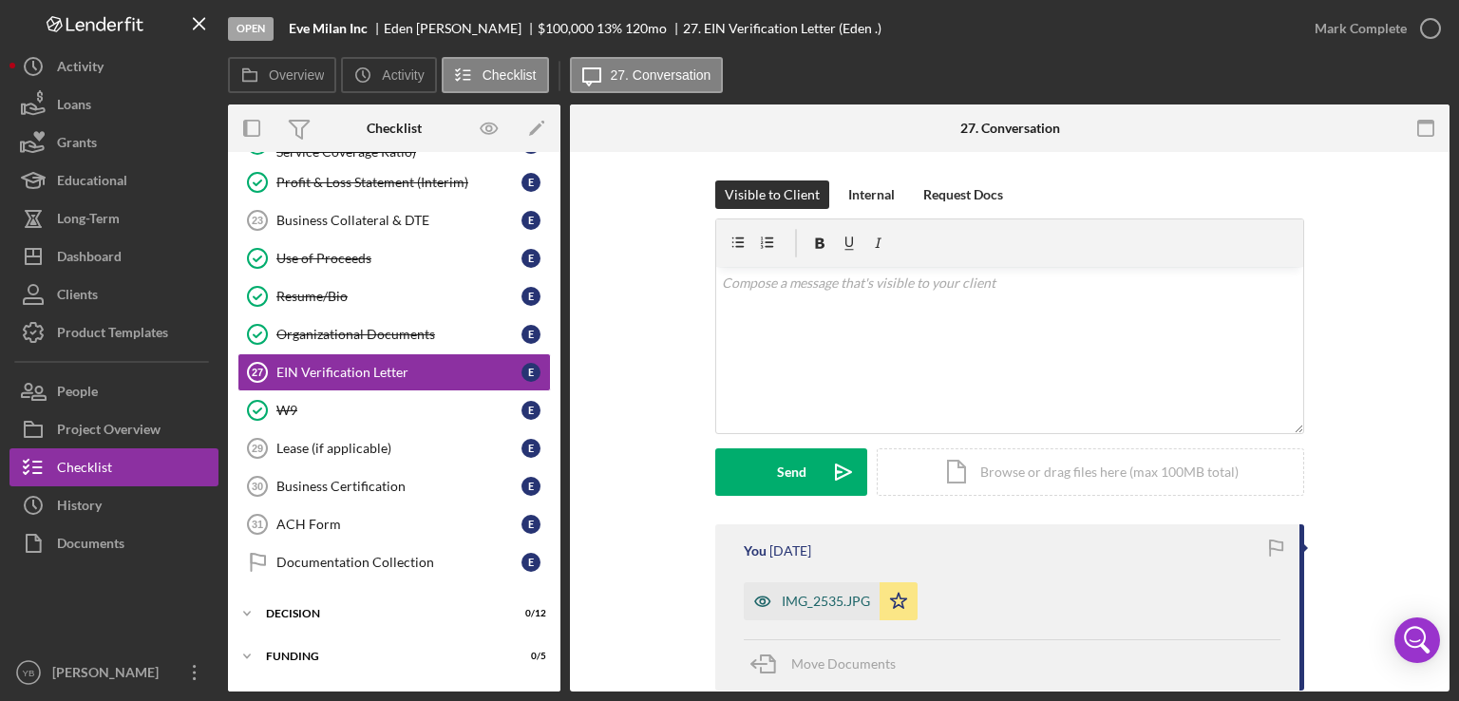
click at [798, 605] on div "IMG_2535.JPG" at bounding box center [826, 601] width 88 height 15
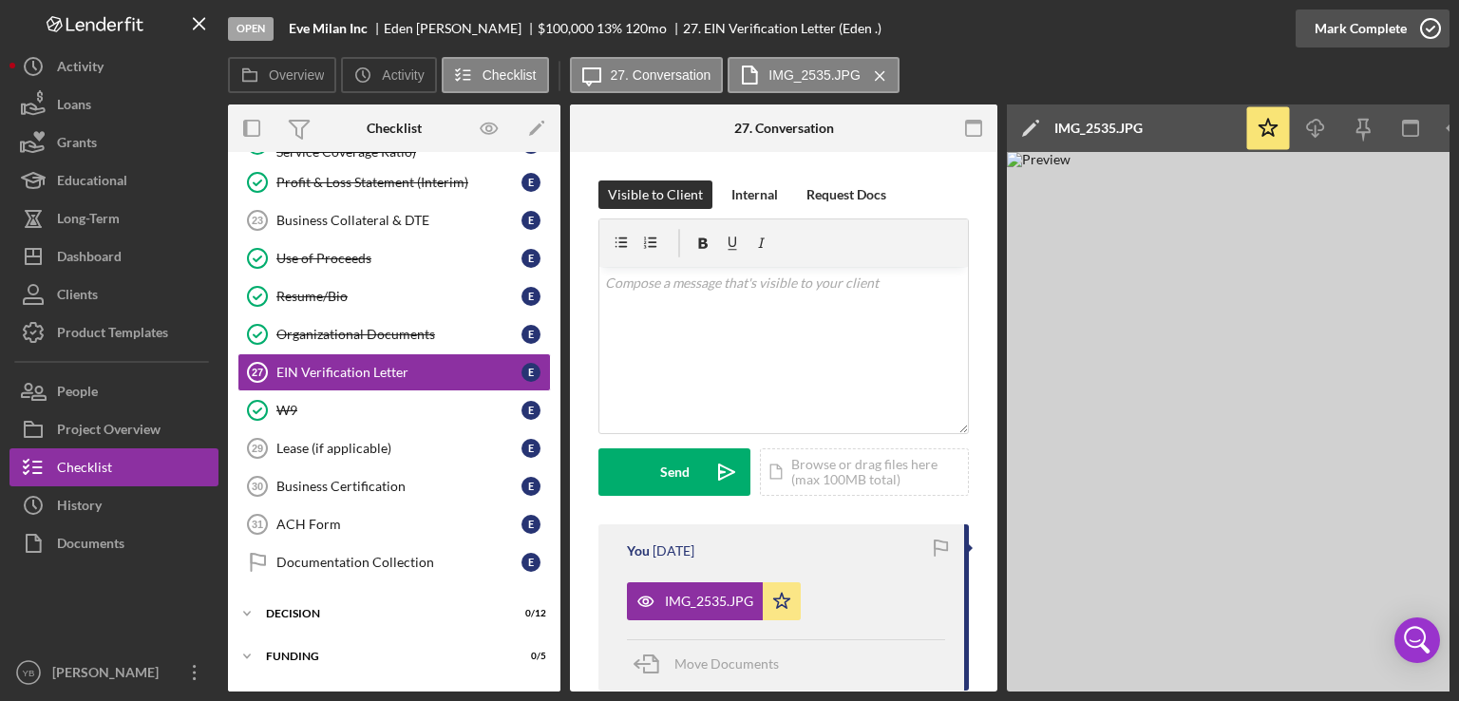
click at [1381, 28] on div "Mark Complete" at bounding box center [1361, 28] width 92 height 38
